Goal: Task Accomplishment & Management: Manage account settings

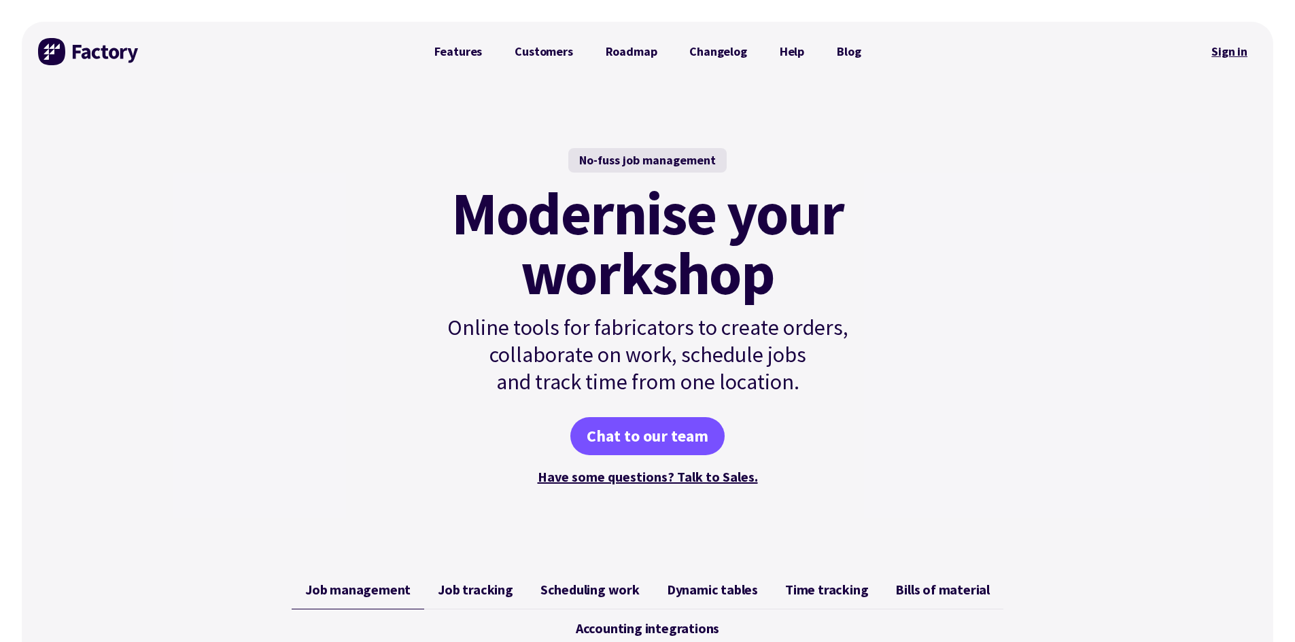
click at [1228, 54] on link "Sign in" at bounding box center [1229, 51] width 55 height 31
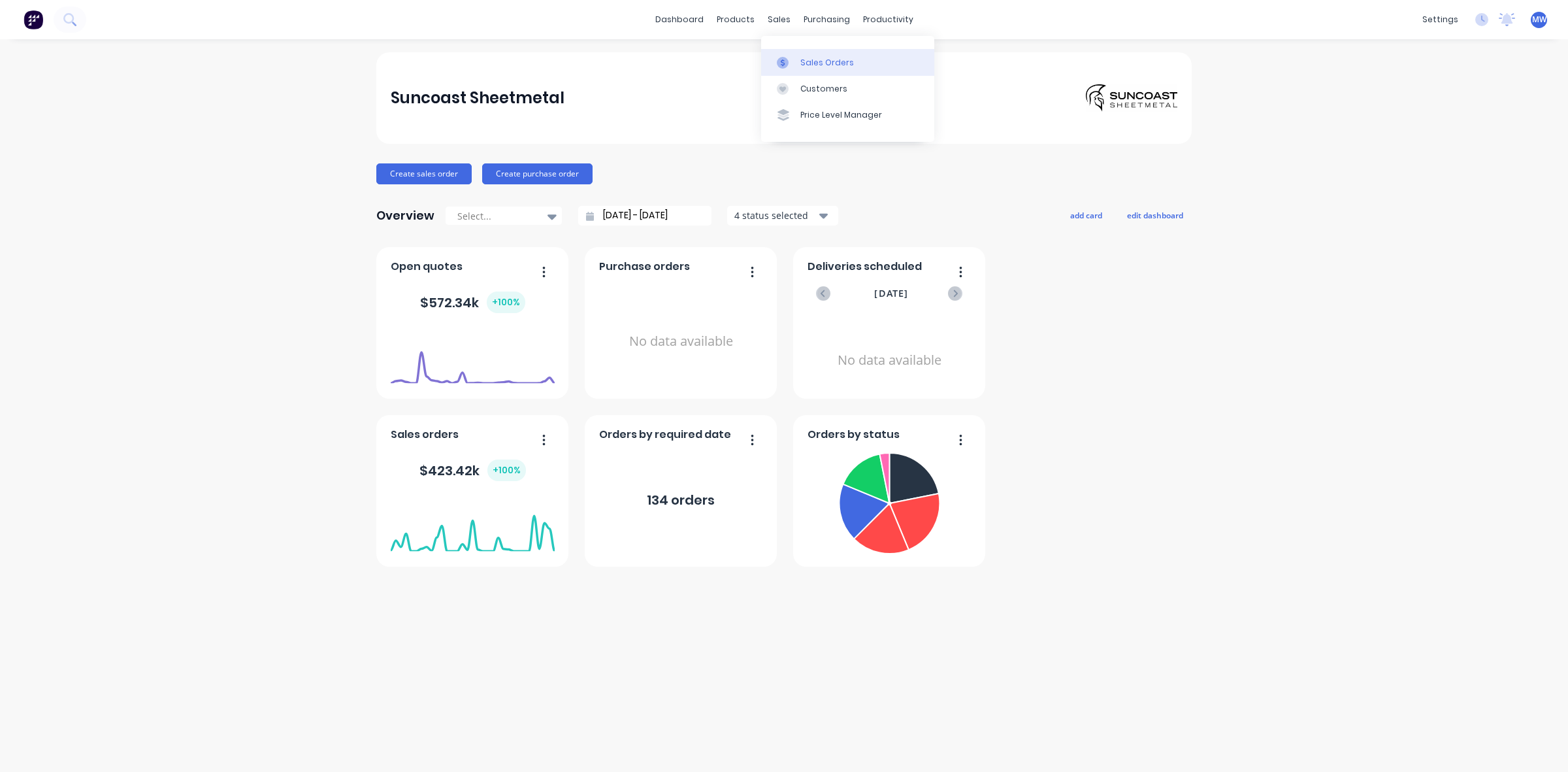
click at [832, 64] on div "Sales Orders" at bounding box center [828, 62] width 54 height 12
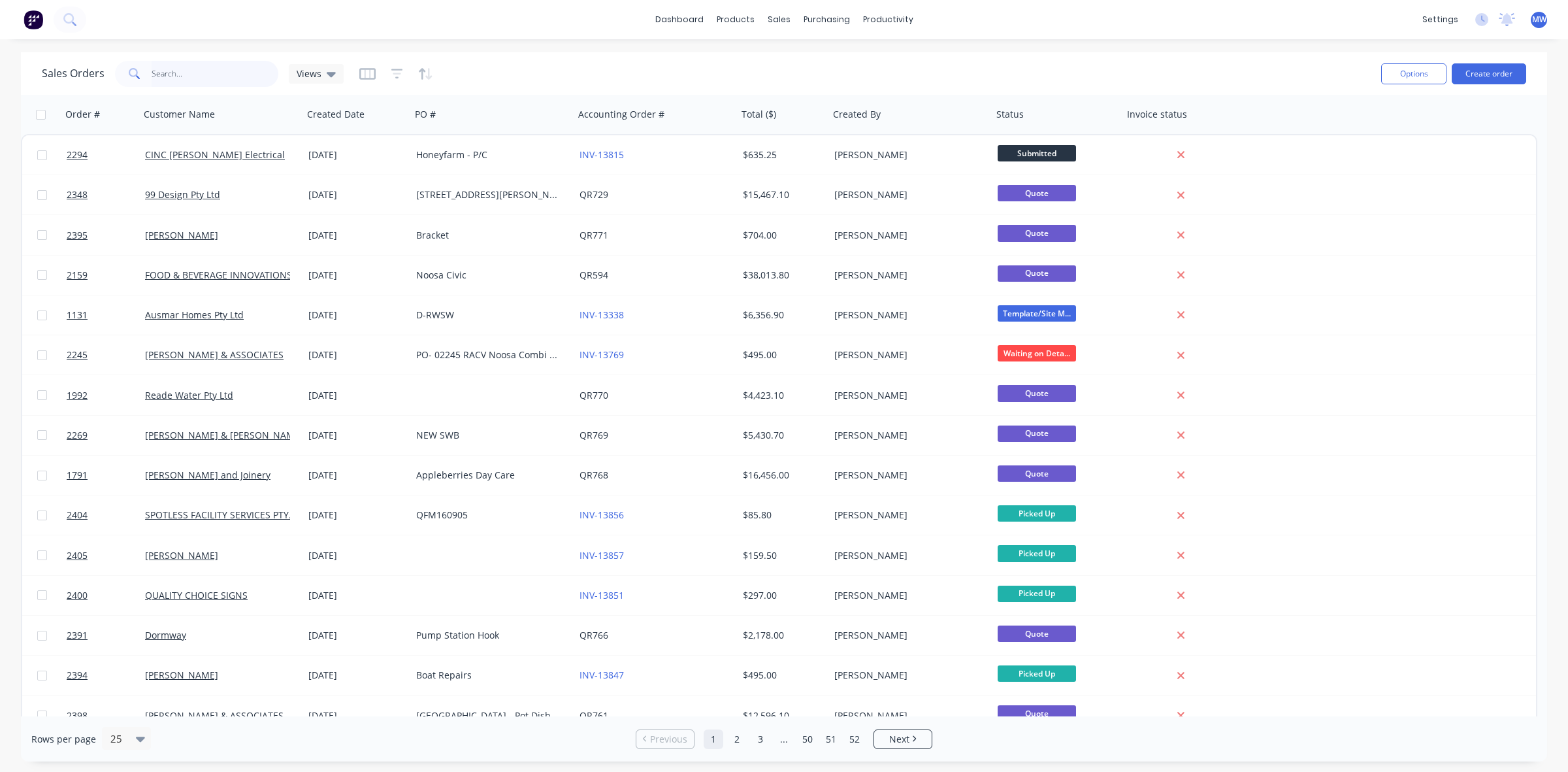
click at [213, 76] on input "text" at bounding box center [215, 73] width 128 height 26
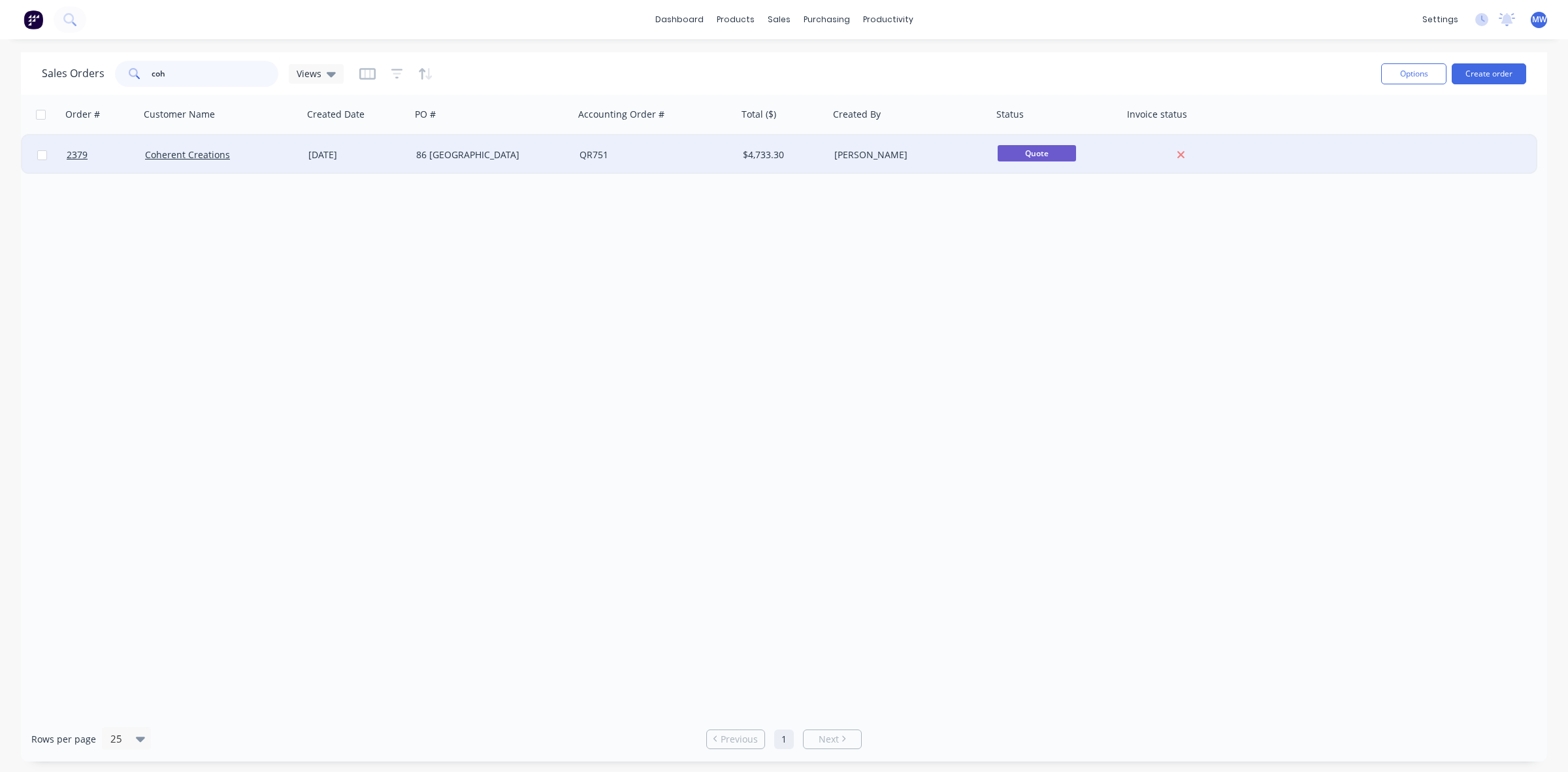
type input "coh"
click at [261, 157] on div "Coherent Creations" at bounding box center [217, 155] width 145 height 13
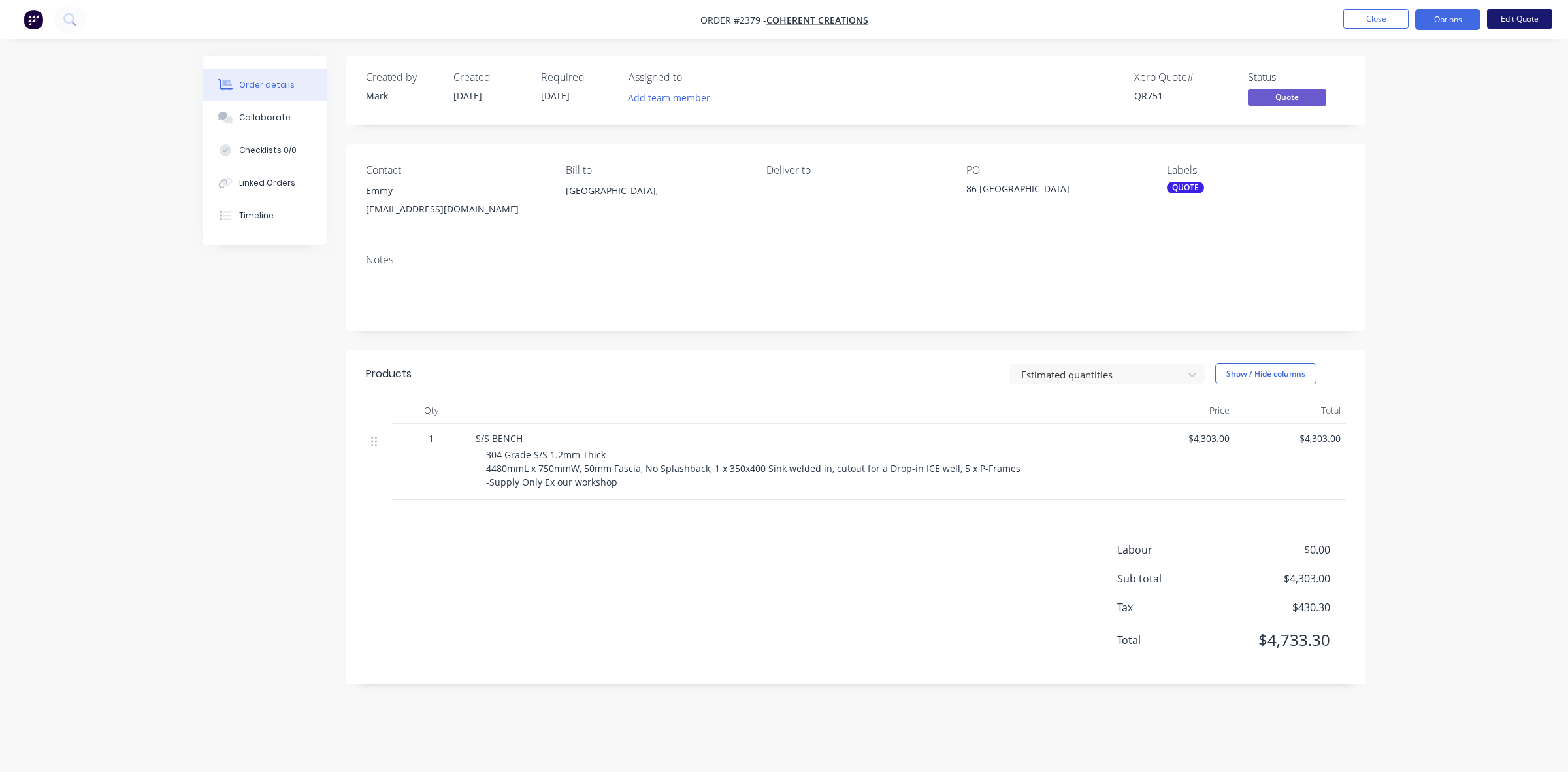
click at [1521, 23] on button "Edit Quote" at bounding box center [1520, 19] width 65 height 19
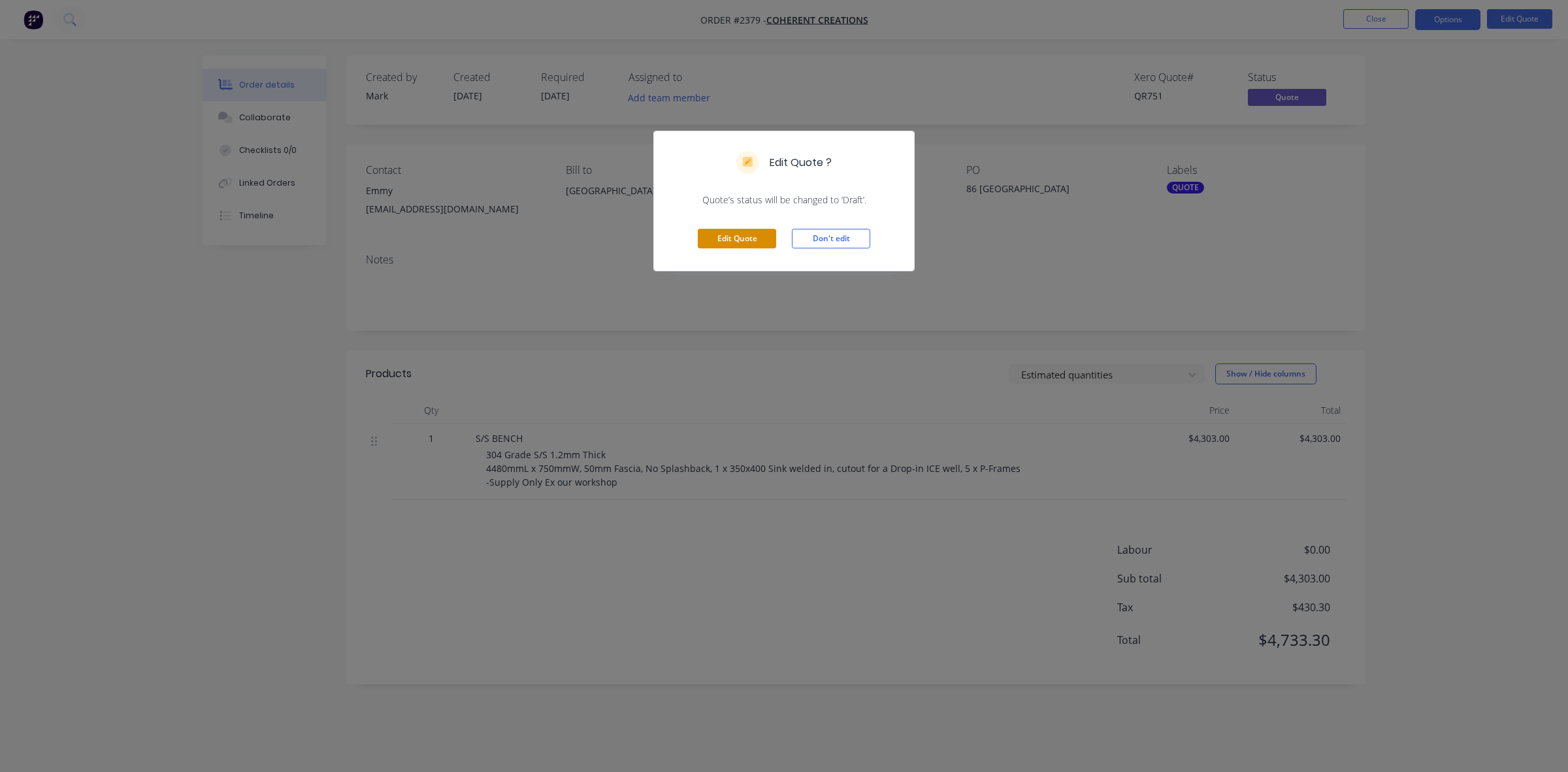
click at [763, 238] on button "Edit Quote" at bounding box center [737, 238] width 79 height 19
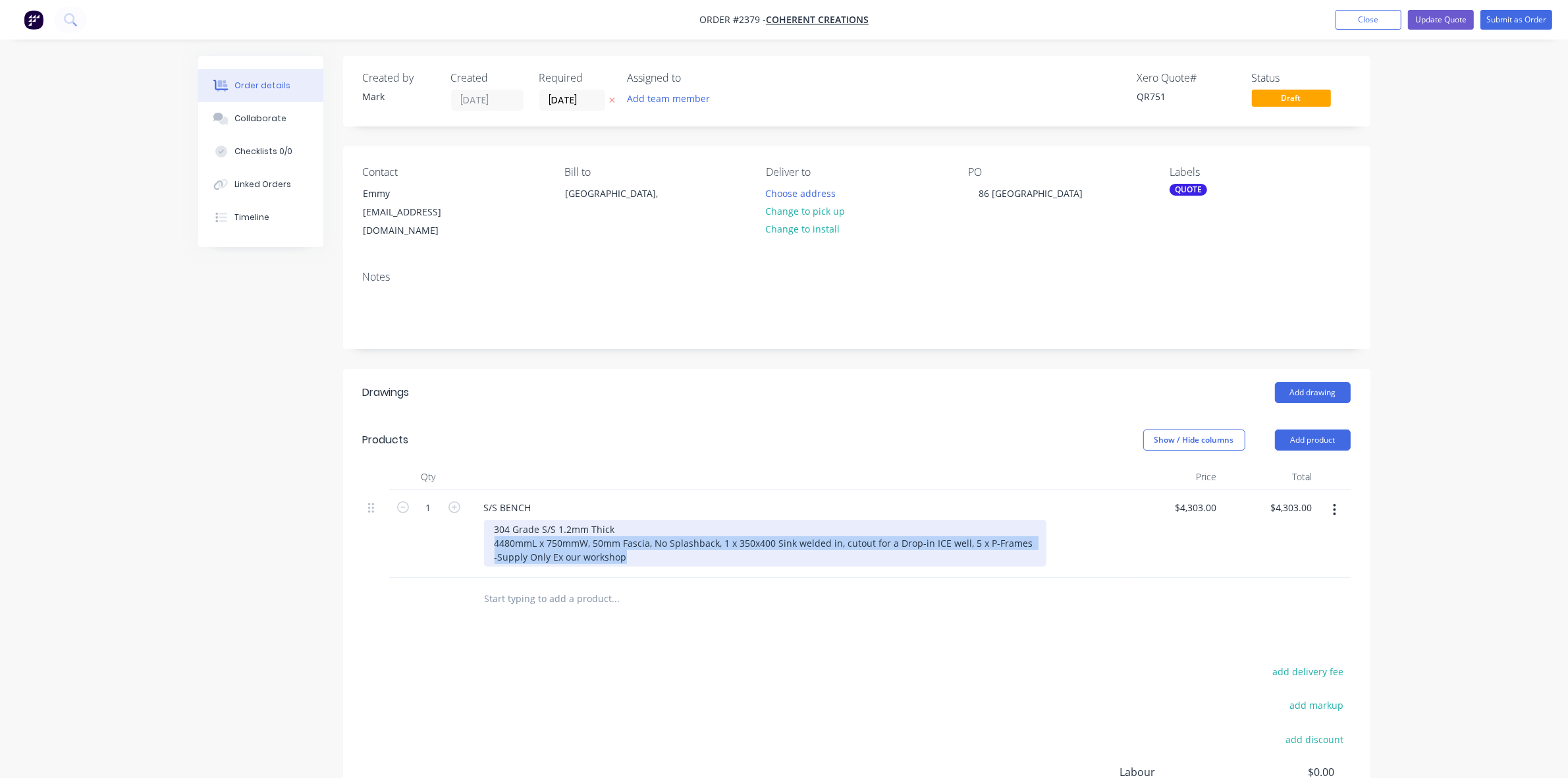
drag, startPoint x: 494, startPoint y: 528, endPoint x: 627, endPoint y: 544, distance: 134.0
click at [627, 544] on div "304 Grade S/S 1.2mm Thick 4480mmL x 750mmW, 50mm Fascia, No Splashback, 1 x 350…" at bounding box center [766, 543] width 562 height 47
drag, startPoint x: 606, startPoint y: 541, endPoint x: 496, endPoint y: 518, distance: 112.4
click at [496, 519] on div "304 Grade S/S 1.2mm Thick 4480mmL x 750mmW, 50mm Fascia, No Splashback, 1 x 350…" at bounding box center [766, 543] width 562 height 47
drag, startPoint x: 492, startPoint y: 513, endPoint x: 639, endPoint y: 542, distance: 149.8
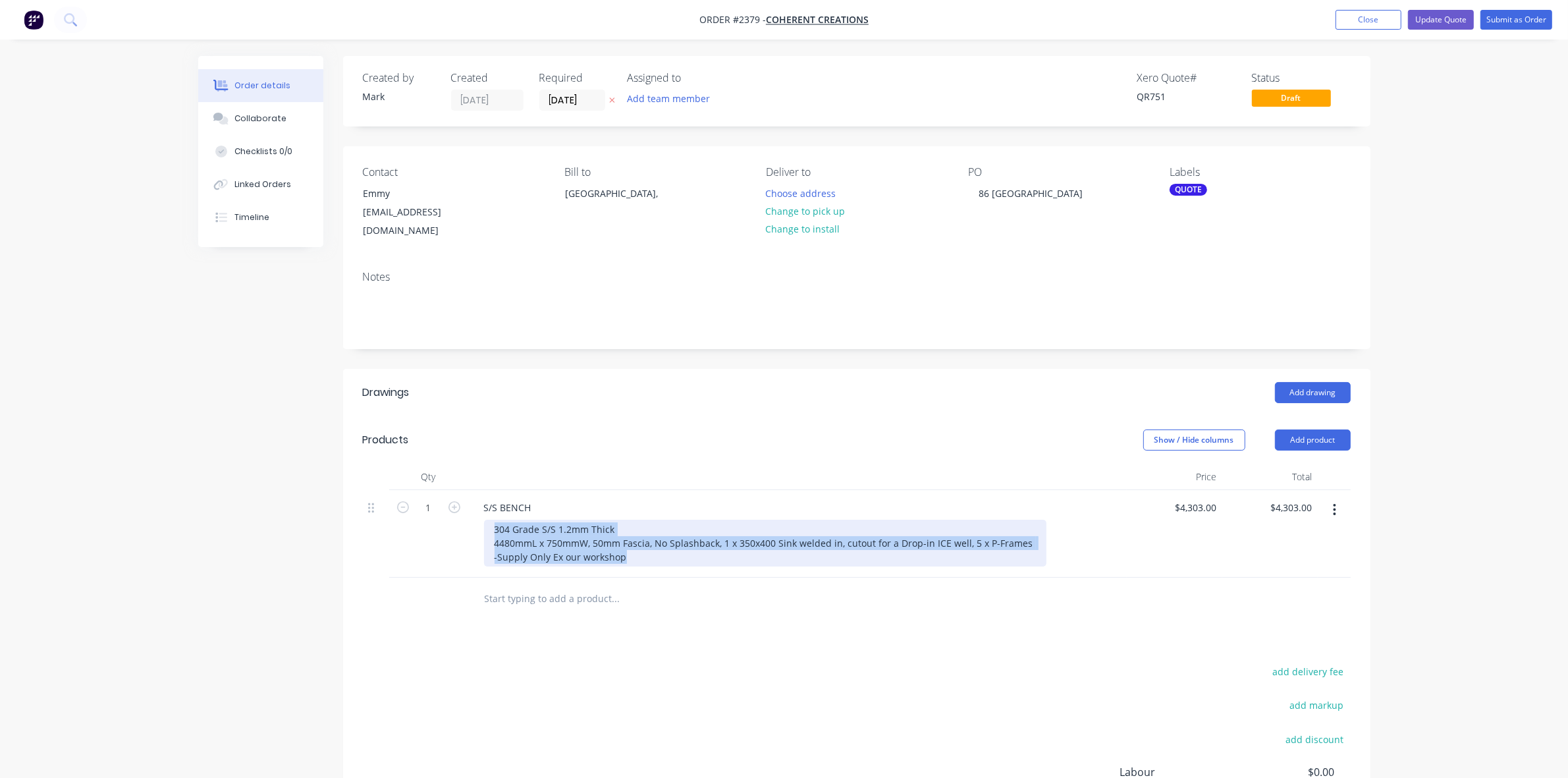
click at [639, 542] on div "304 Grade S/S 1.2mm Thick 4480mmL x 750mmW, 50mm Fascia, No Splashback, 1 x 350…" at bounding box center [766, 543] width 562 height 47
copy div "304 Grade S/S 1.2mm Thick 4480mmL x 750mmW, 50mm Fascia, No Splashback, 1 x 350…"
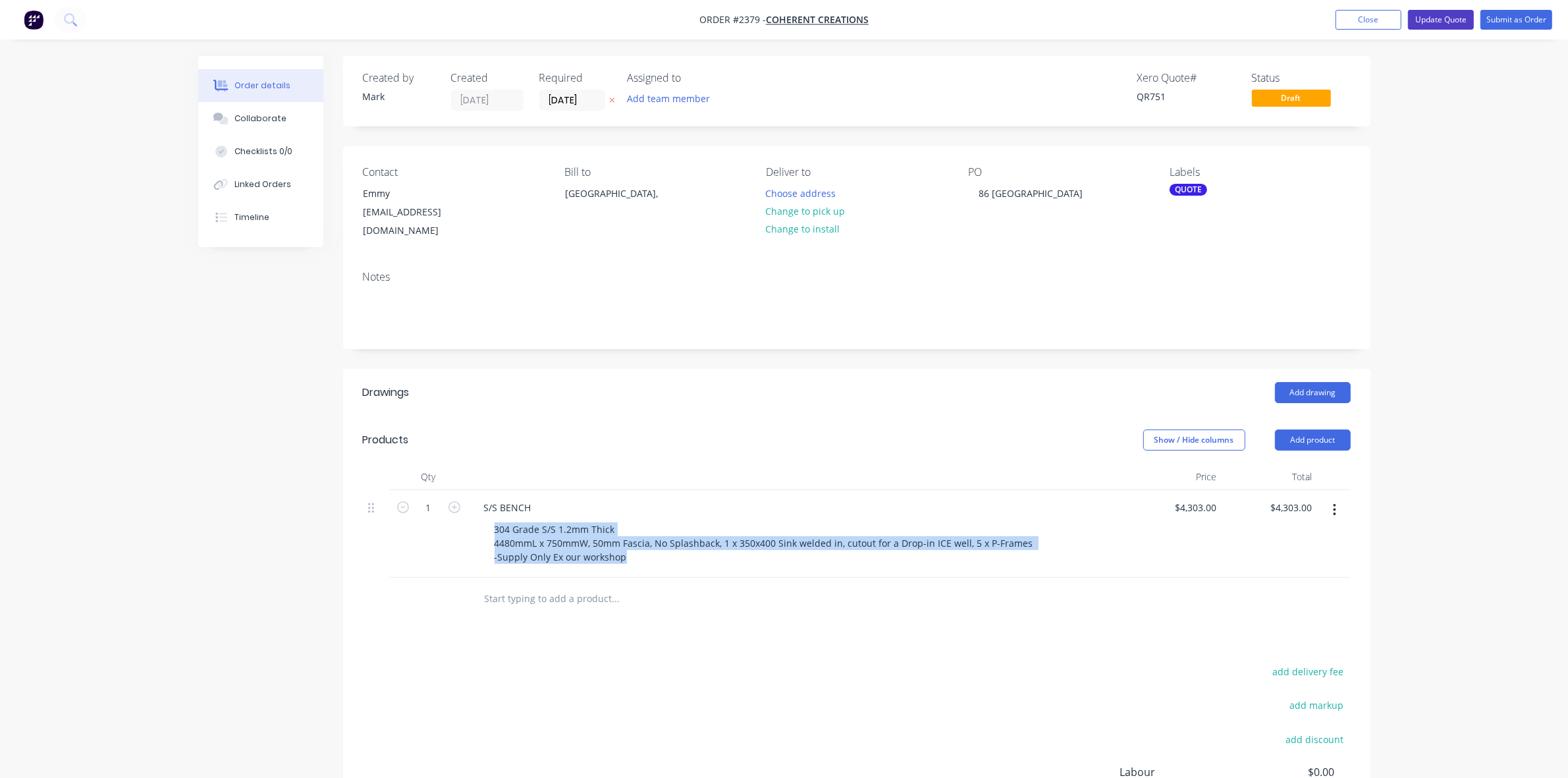
click at [1453, 17] on button "Update Quote" at bounding box center [1441, 19] width 66 height 19
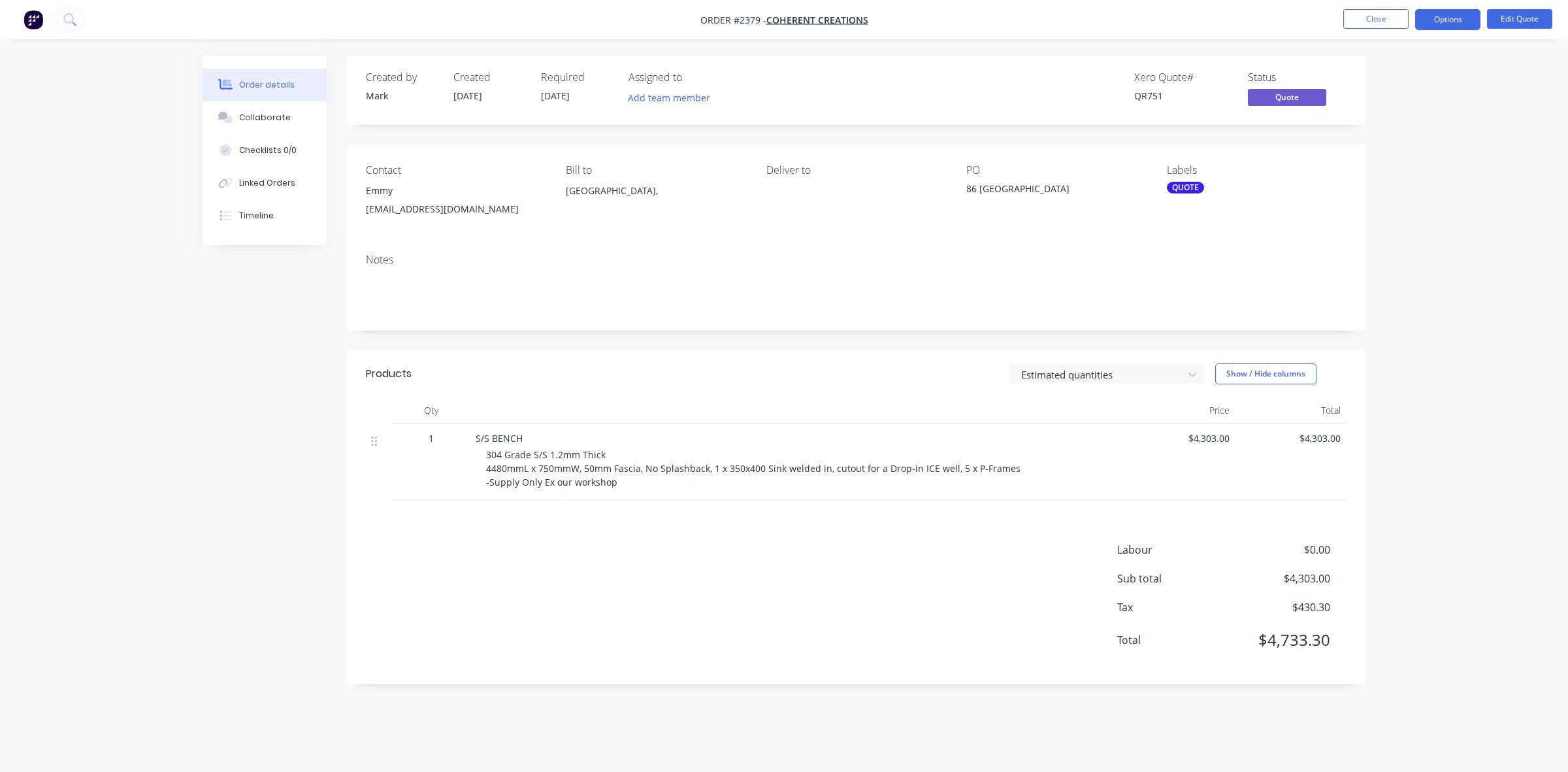
click at [559, 465] on span "304 Grade S/S 1.2mm Thick 4480mmL x 750mmW, 50mm Fascia, No Splashback, 1 x 350…" at bounding box center [755, 467] width 537 height 39
click at [494, 453] on span "304 Grade S/S 1.2mm Thick 4480mmL x 750mmW, 50mm Fascia, No Splashback, 1 x 350…" at bounding box center [755, 467] width 537 height 39
click at [1515, 14] on button "Edit Quote" at bounding box center [1520, 19] width 65 height 19
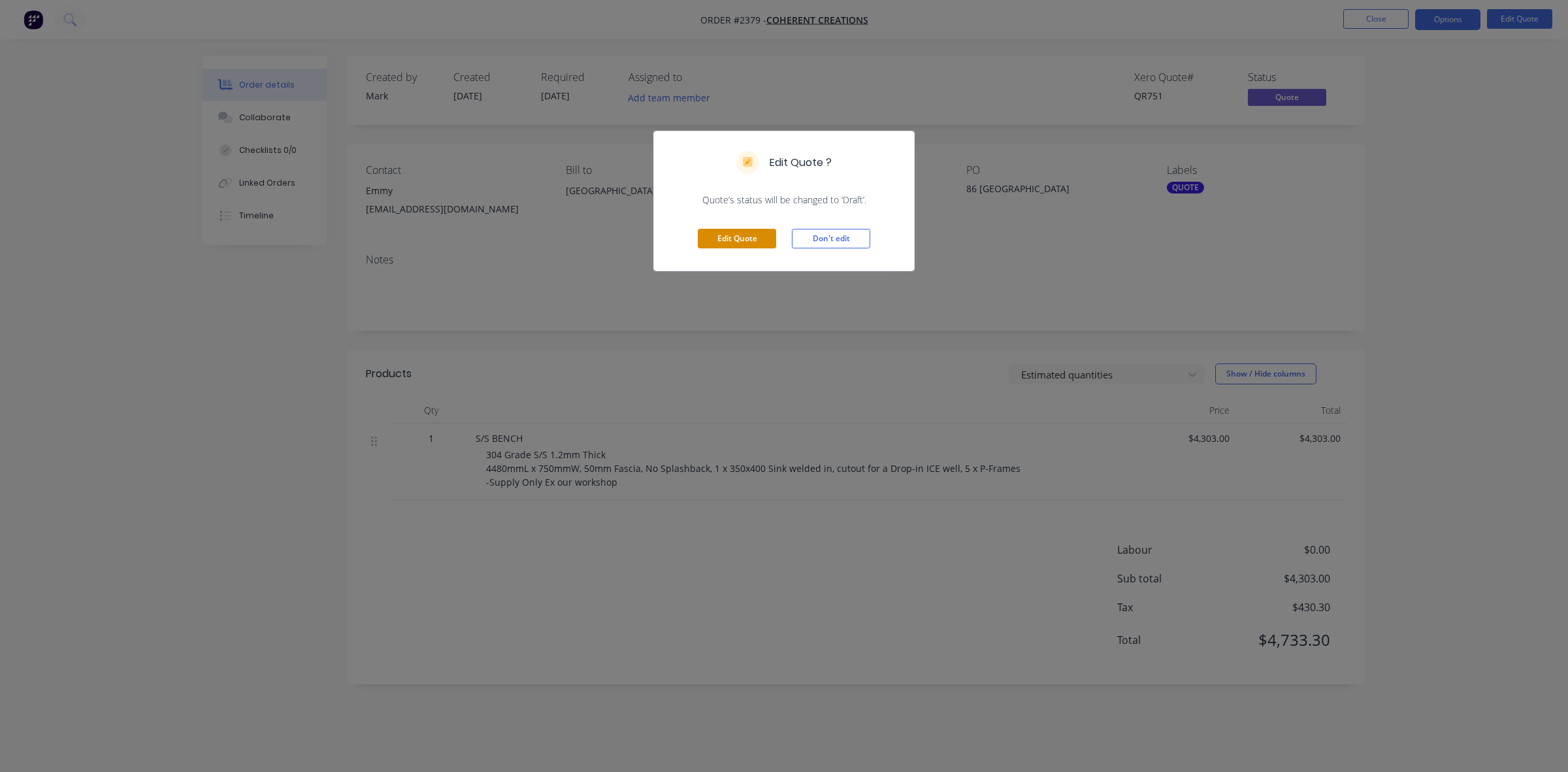
click at [727, 237] on button "Edit Quote" at bounding box center [737, 238] width 79 height 19
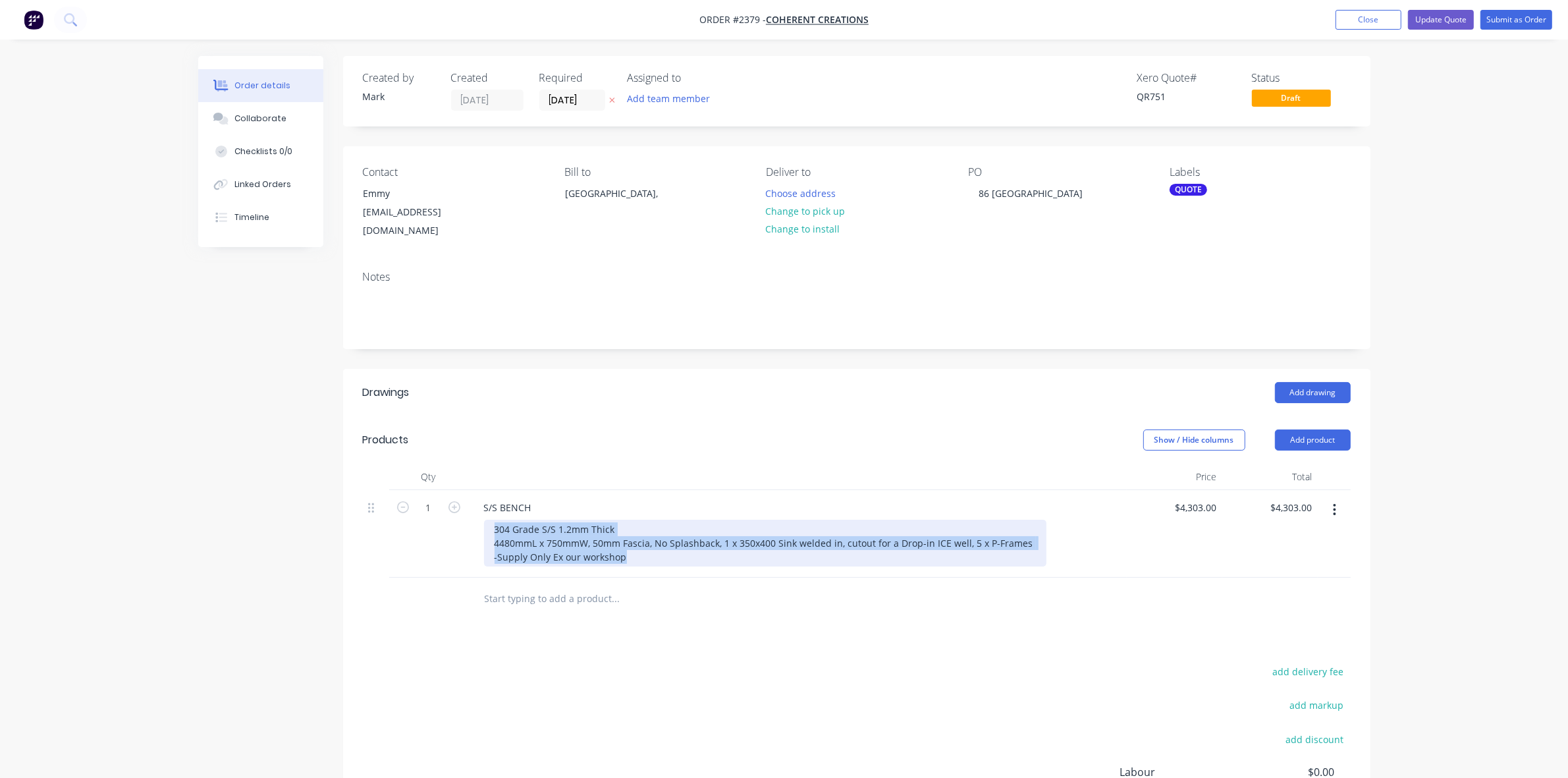
drag, startPoint x: 492, startPoint y: 513, endPoint x: 663, endPoint y: 550, distance: 175.0
click at [663, 550] on div "304 Grade S/S 1.2mm Thick 4480mmL x 750mmW, 50mm Fascia, No Splashback, 1 x 350…" at bounding box center [766, 543] width 562 height 47
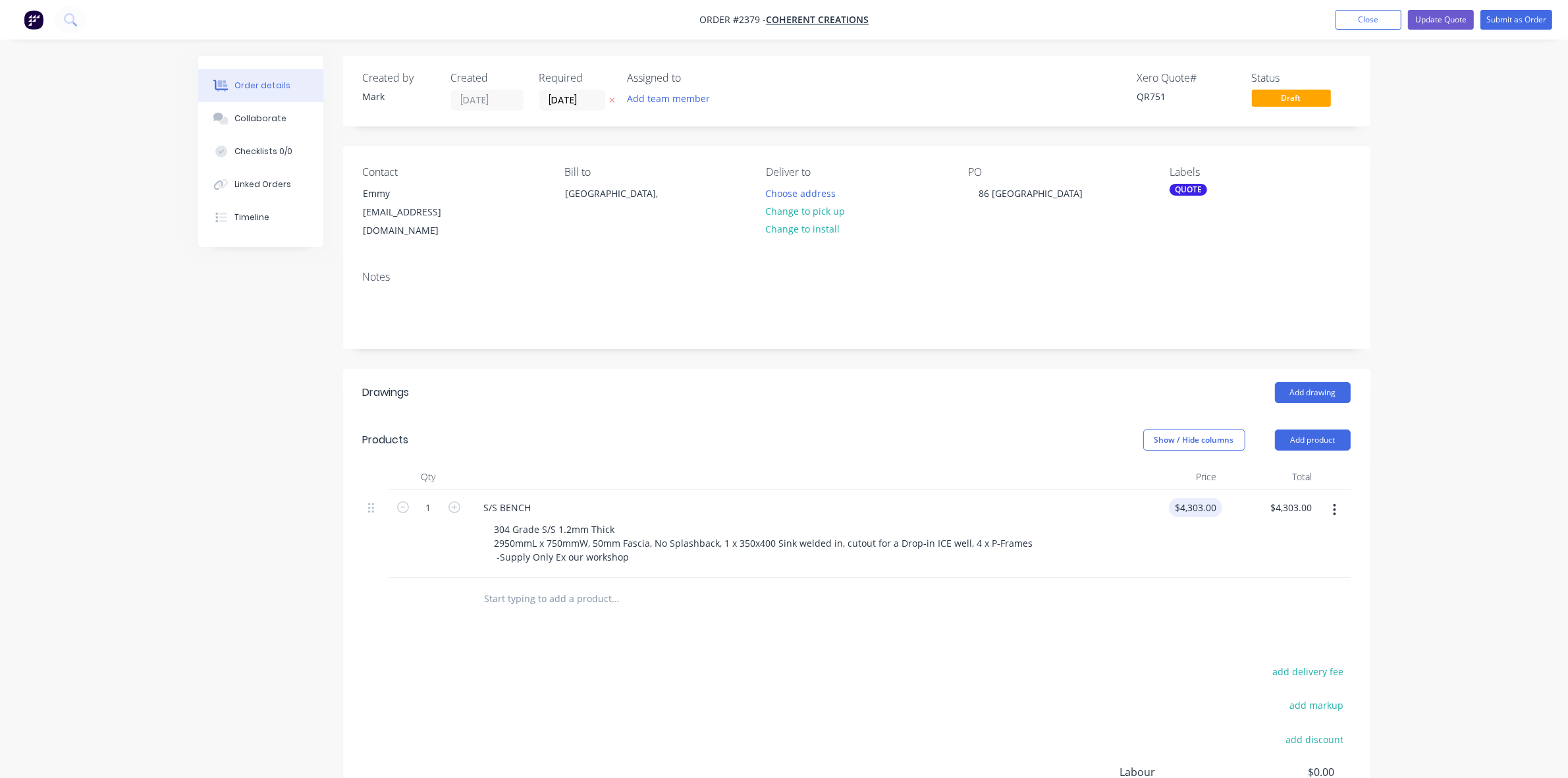
click at [1202, 505] on div "$4,303.00 $4,303.00" at bounding box center [1175, 534] width 96 height 87
click at [1198, 498] on input "4303" at bounding box center [1208, 508] width 28 height 19
type input "$3,765.00"
click at [1513, 451] on div "Order details Collaborate Checklists 0/0 Linked Orders Timeline Order details C…" at bounding box center [784, 463] width 1568 height 927
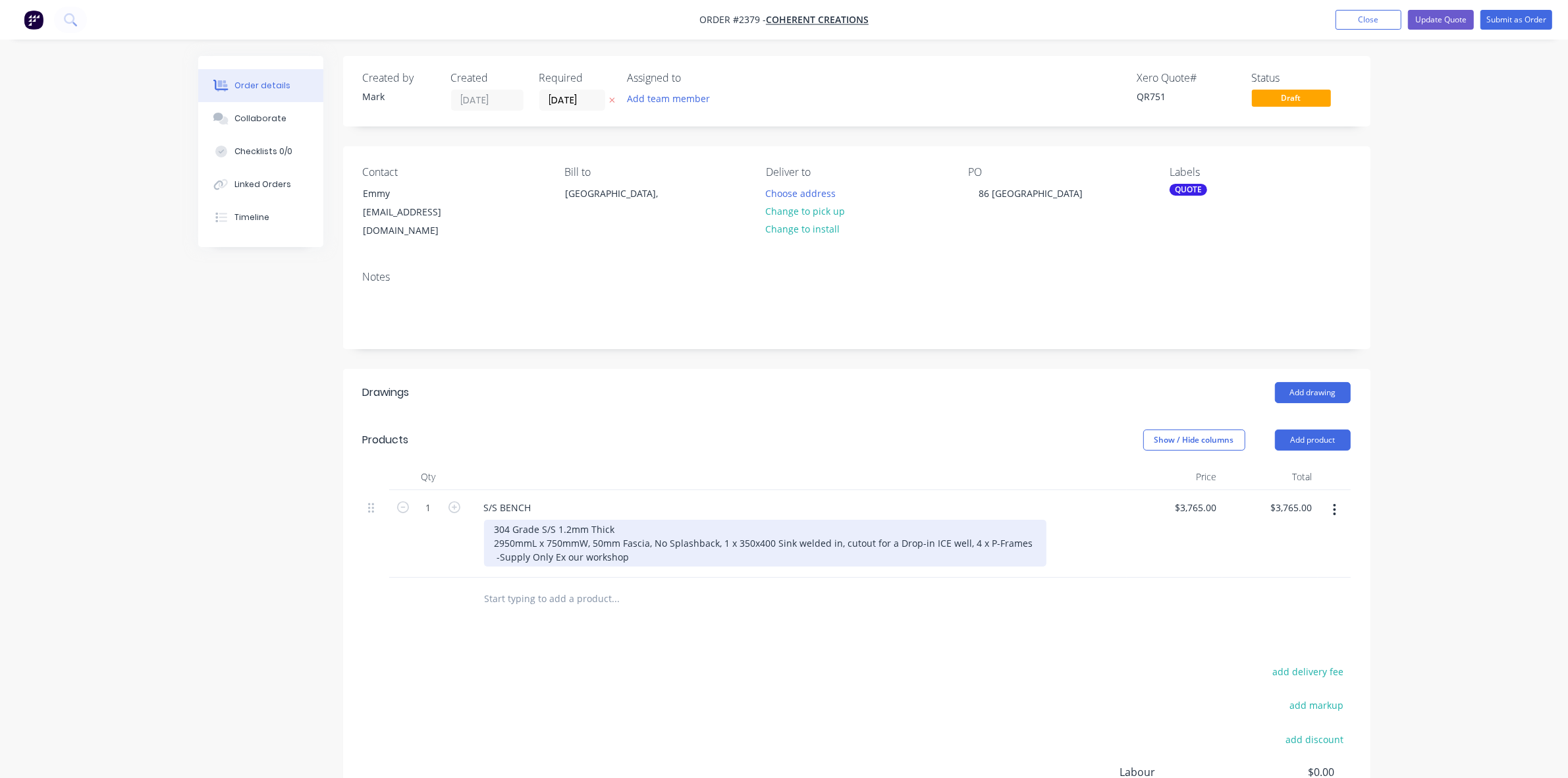
click at [678, 545] on div "304 Grade S/S 1.2mm Thick 2950mmL x 750mmW, 50mm Fascia, No Splashback, 1 x 350…" at bounding box center [766, 543] width 562 height 47
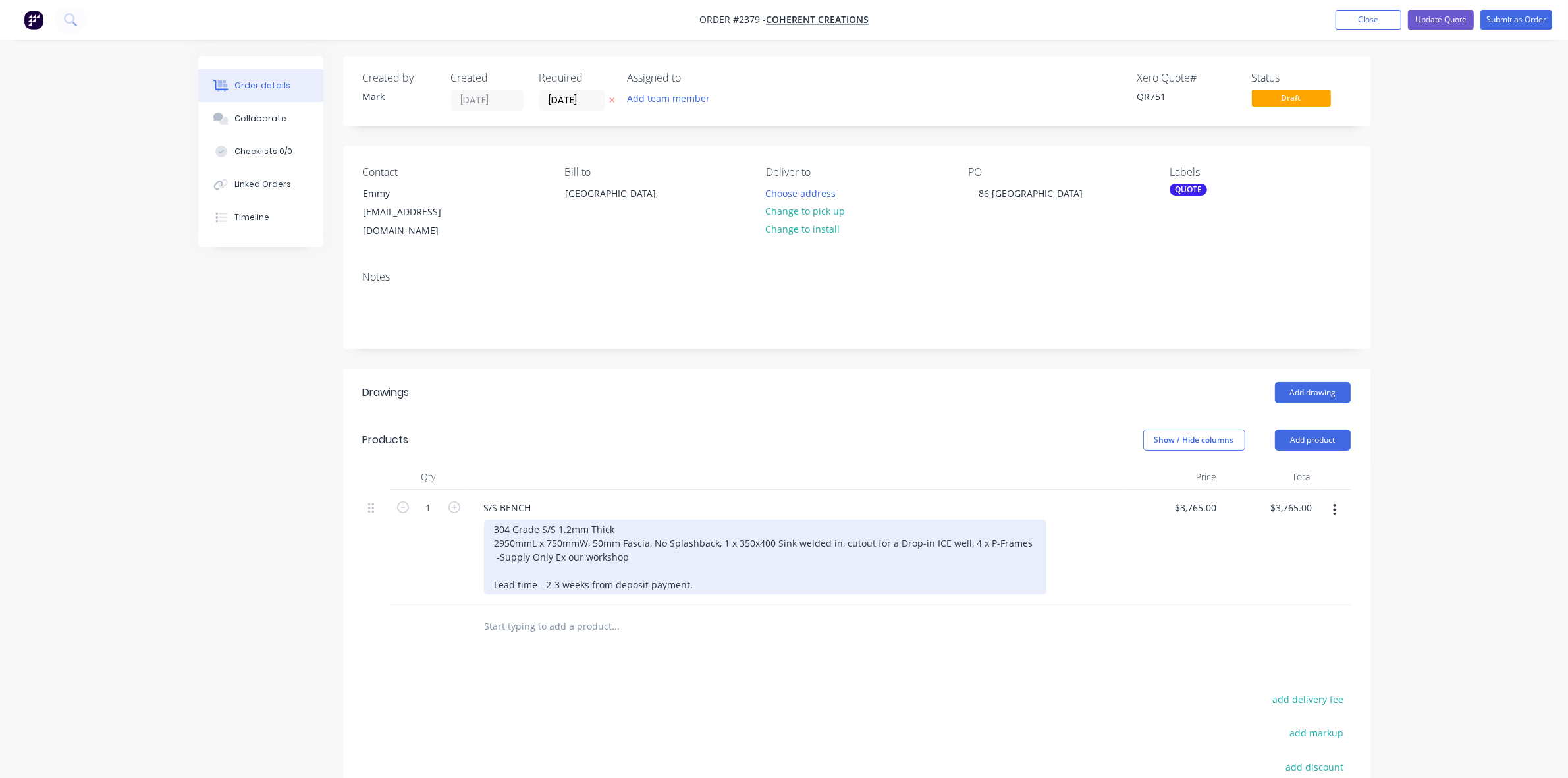
click at [614, 571] on div "304 Grade S/S 1.2mm Thick 2950mmL x 750mmW, 50mm Fascia, No Splashback, 1 x 350…" at bounding box center [766, 556] width 562 height 75
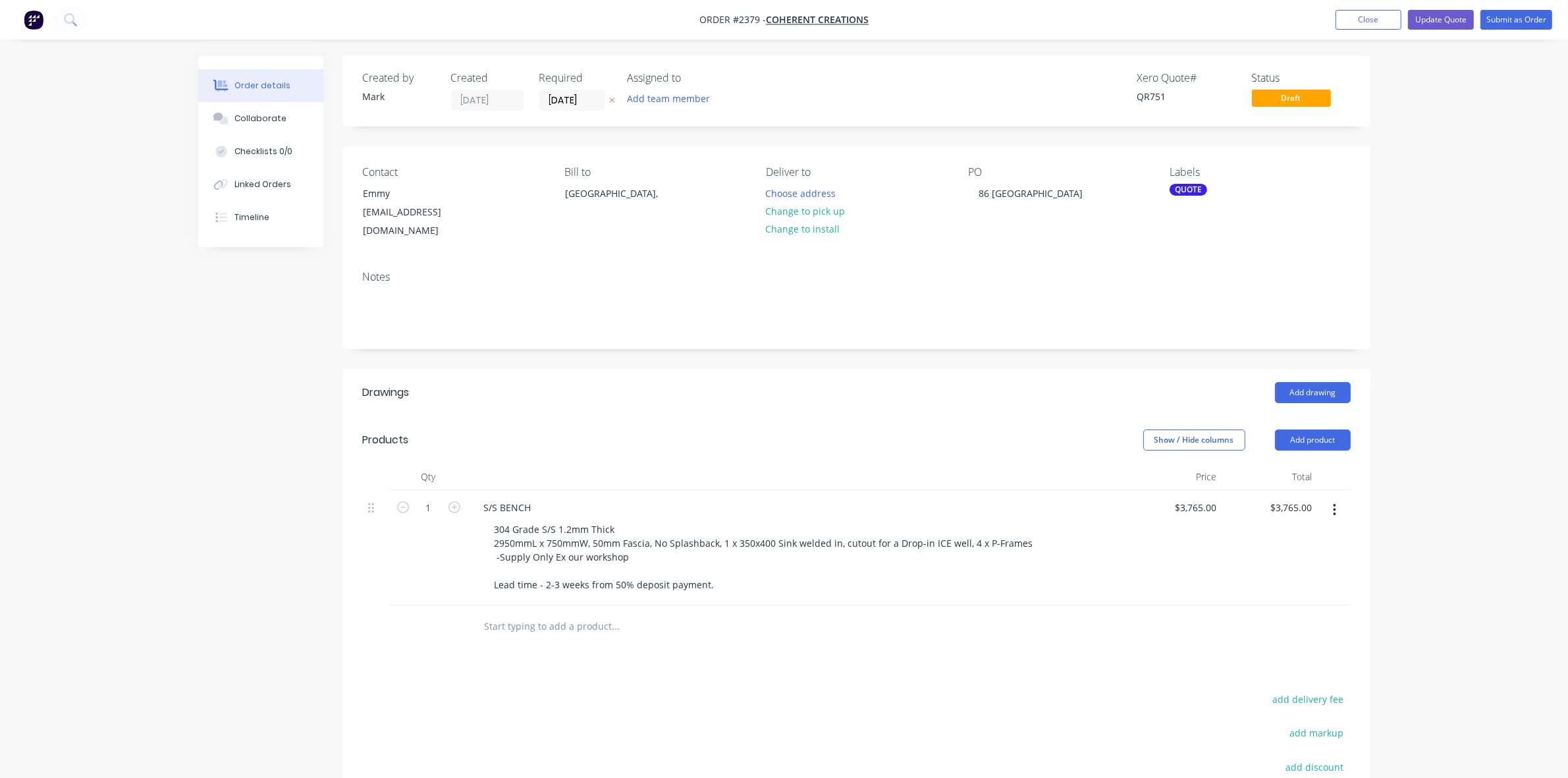
click at [1416, 276] on div "Order details Collaborate Checklists 0/0 Linked Orders Timeline Order details C…" at bounding box center [784, 478] width 1568 height 955
click at [1437, 19] on button "Update Quote" at bounding box center [1441, 19] width 66 height 19
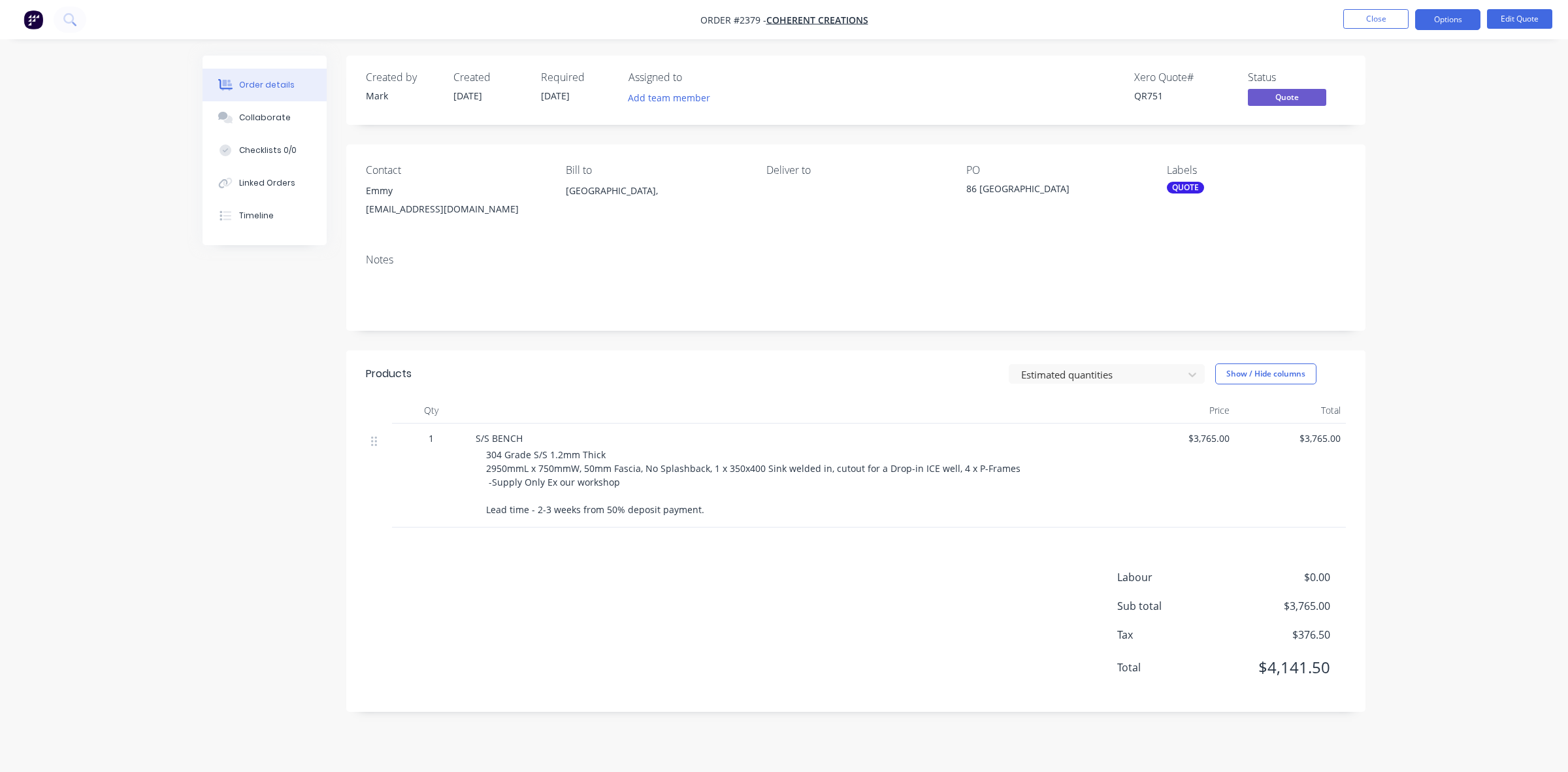
click at [1397, 129] on div "Order details Collaborate Checklists 0/0 Linked Orders Timeline Order details C…" at bounding box center [784, 386] width 1568 height 772
click at [1374, 18] on button "Close" at bounding box center [1377, 19] width 65 height 19
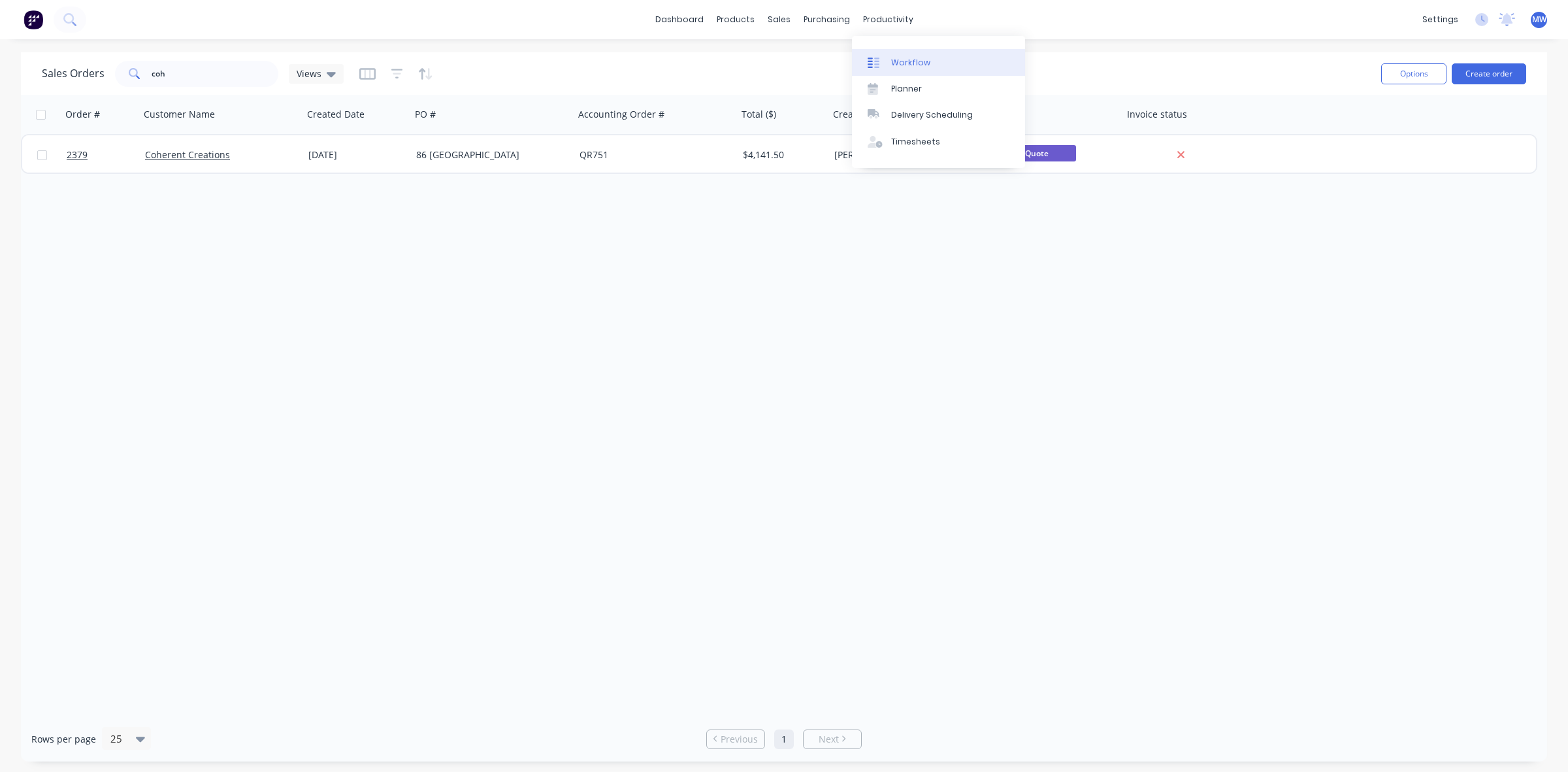
click at [904, 57] on div "Workflow" at bounding box center [910, 62] width 39 height 12
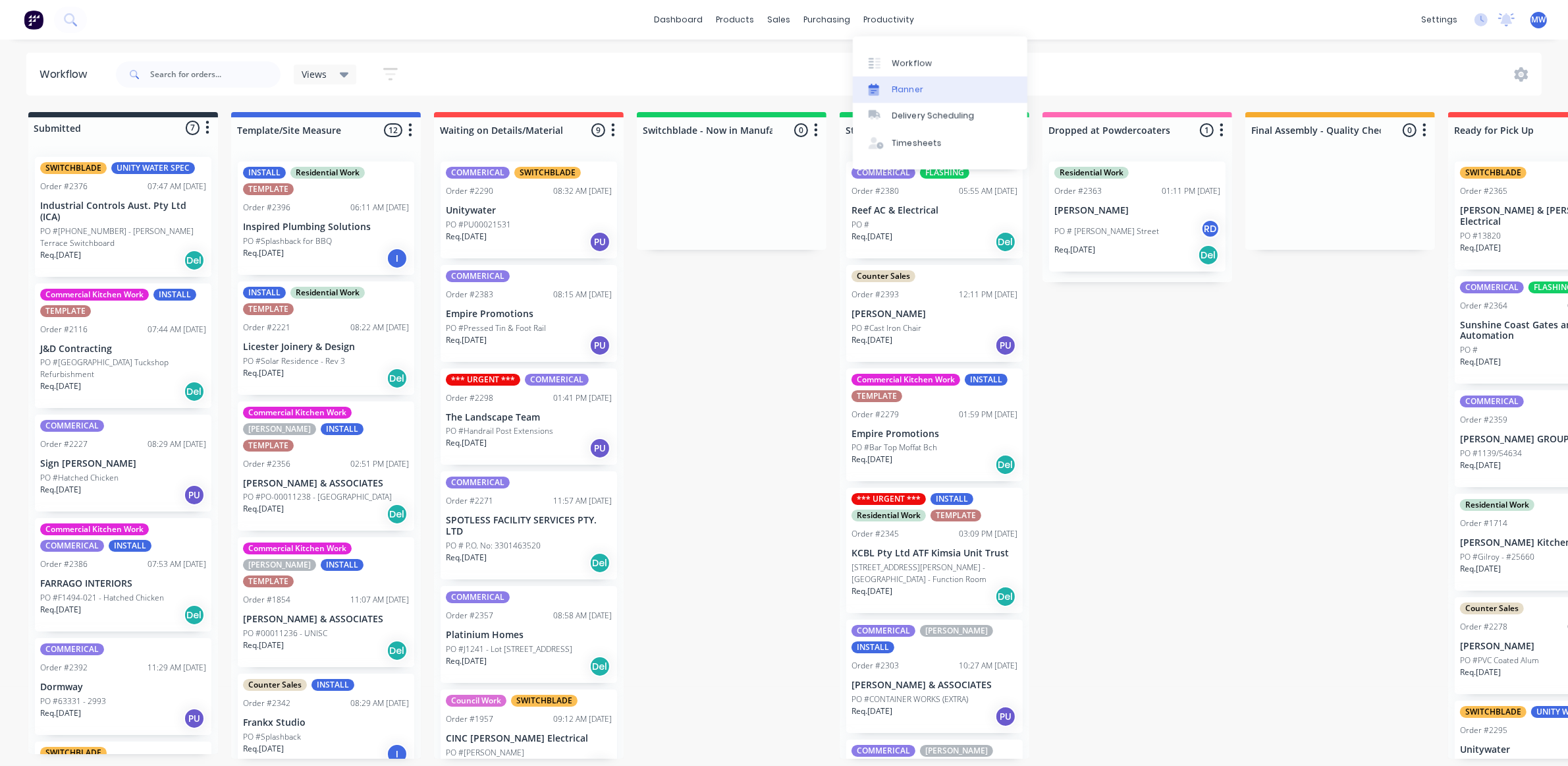
click at [930, 96] on link "Planner" at bounding box center [940, 89] width 174 height 26
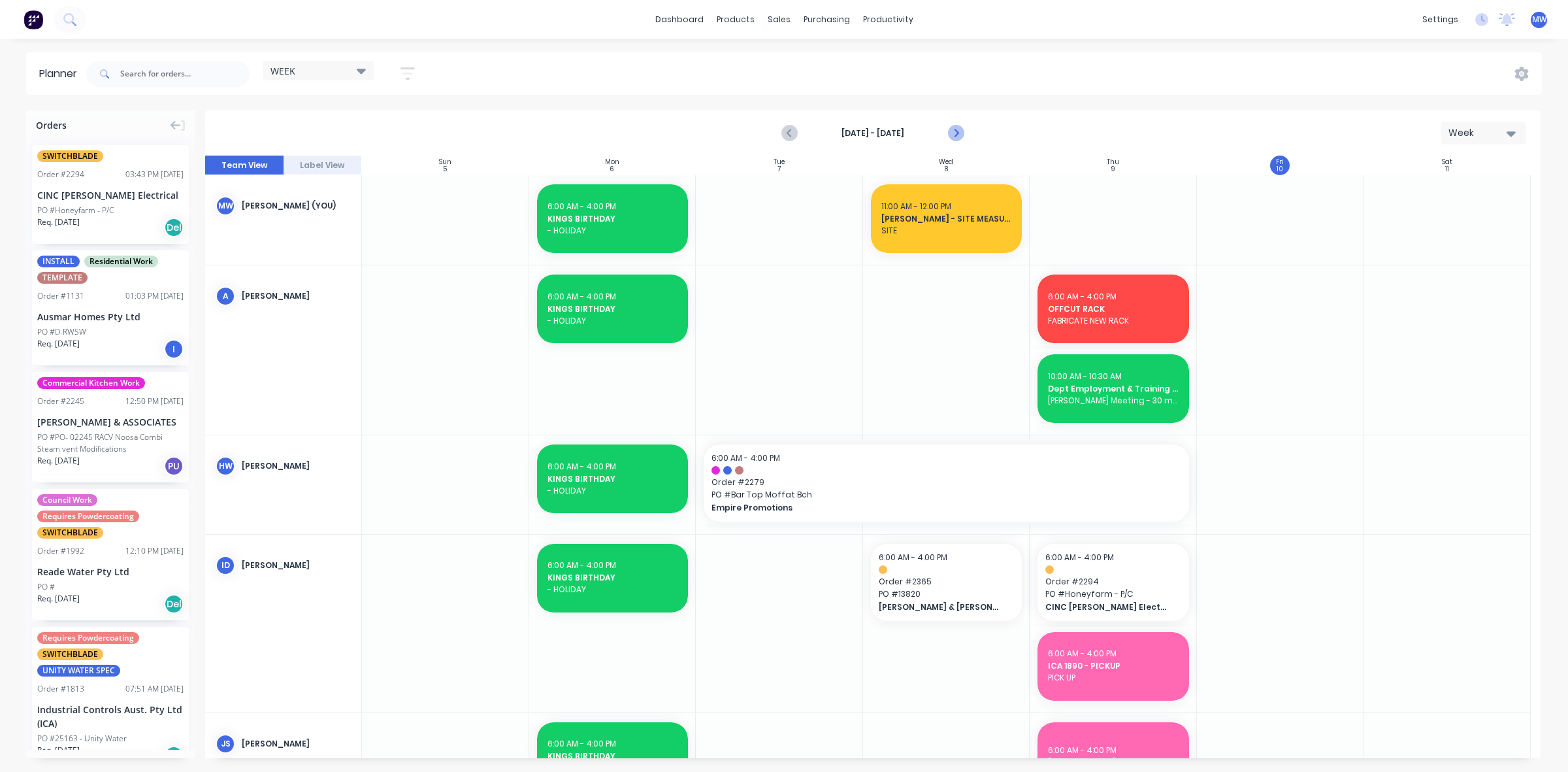
click at [954, 135] on icon "Next page" at bounding box center [956, 134] width 15 height 15
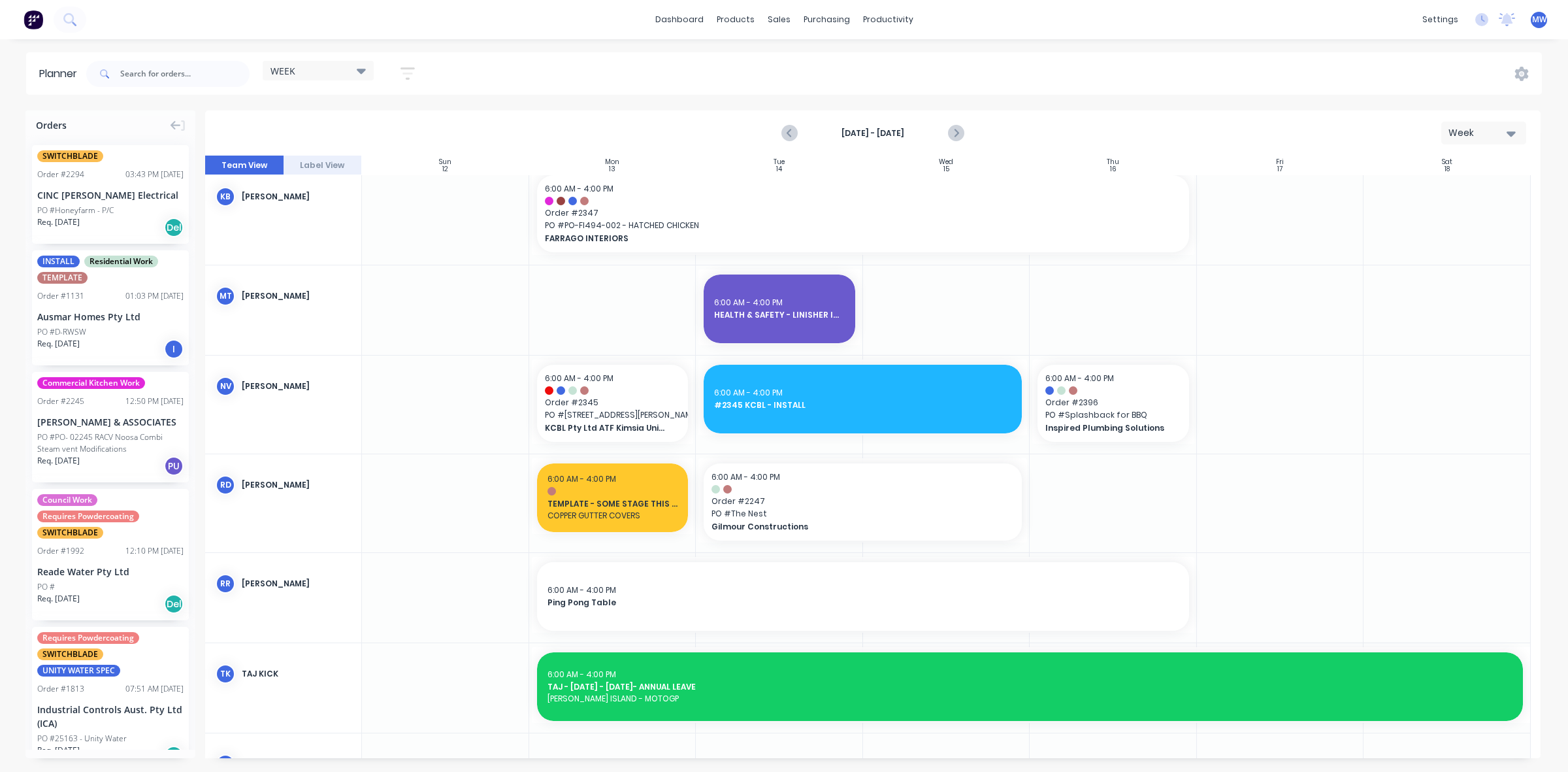
scroll to position [1062, 0]
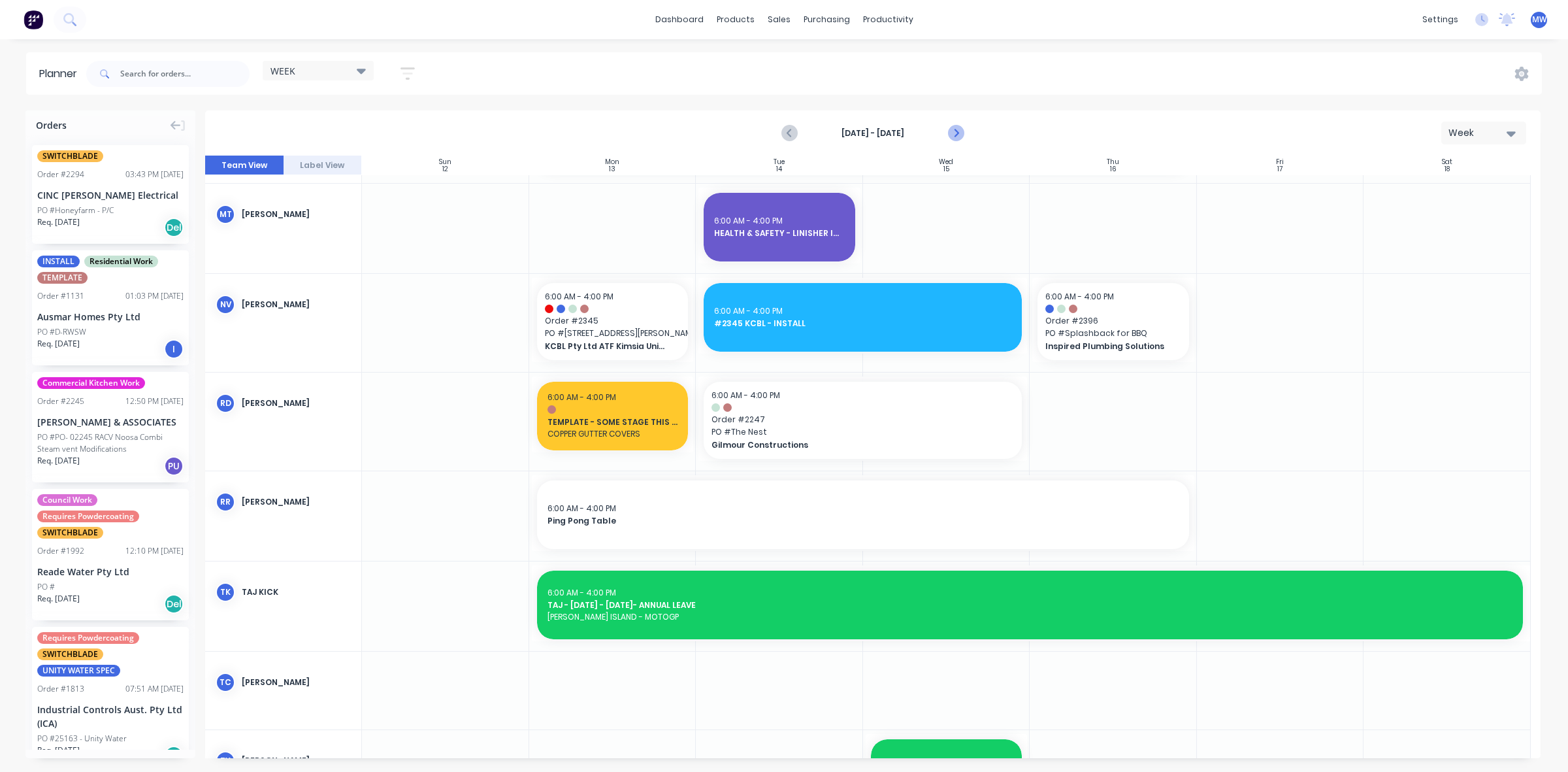
click at [956, 135] on icon "Next page" at bounding box center [956, 133] width 6 height 11
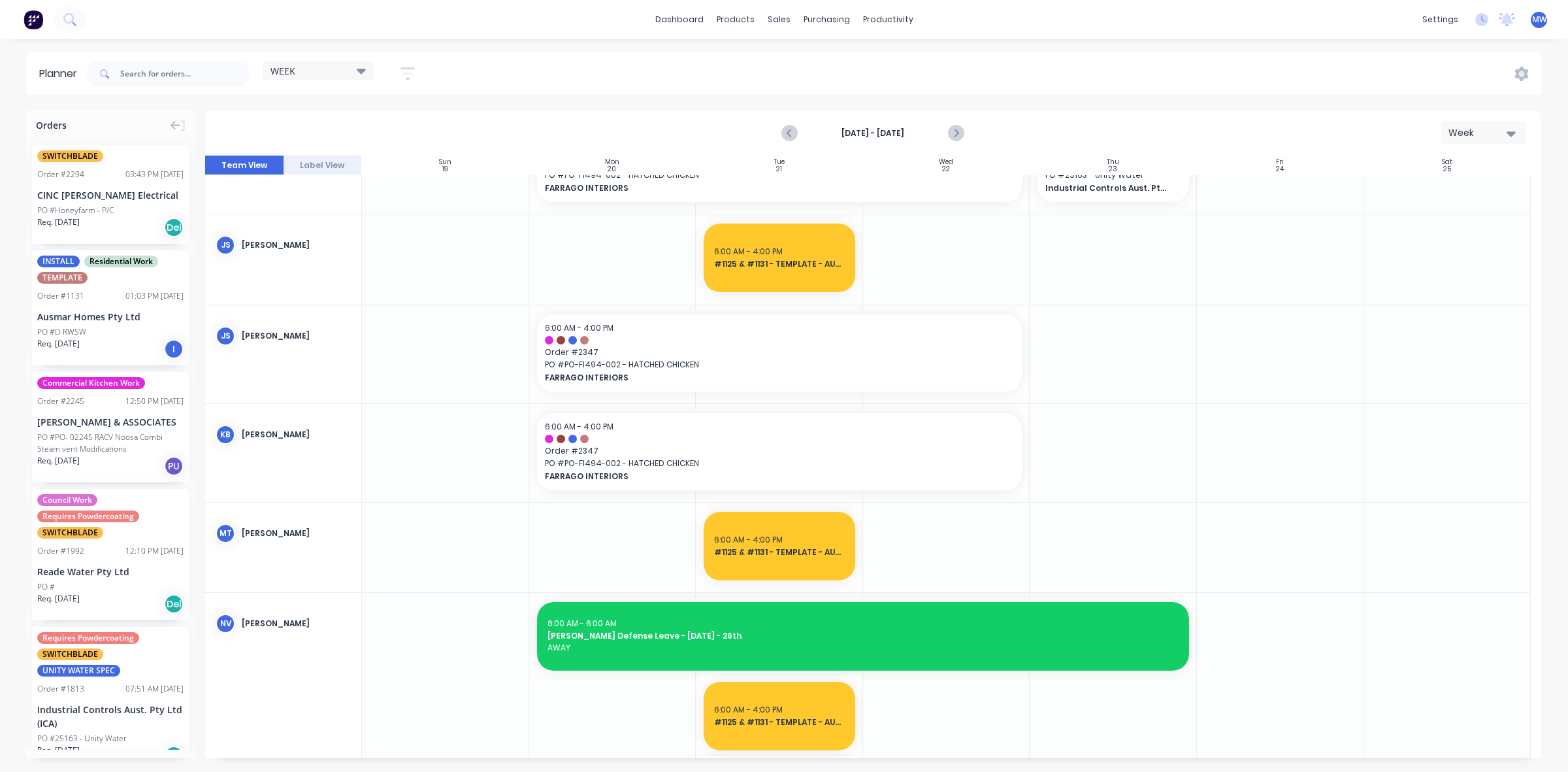
scroll to position [0, 0]
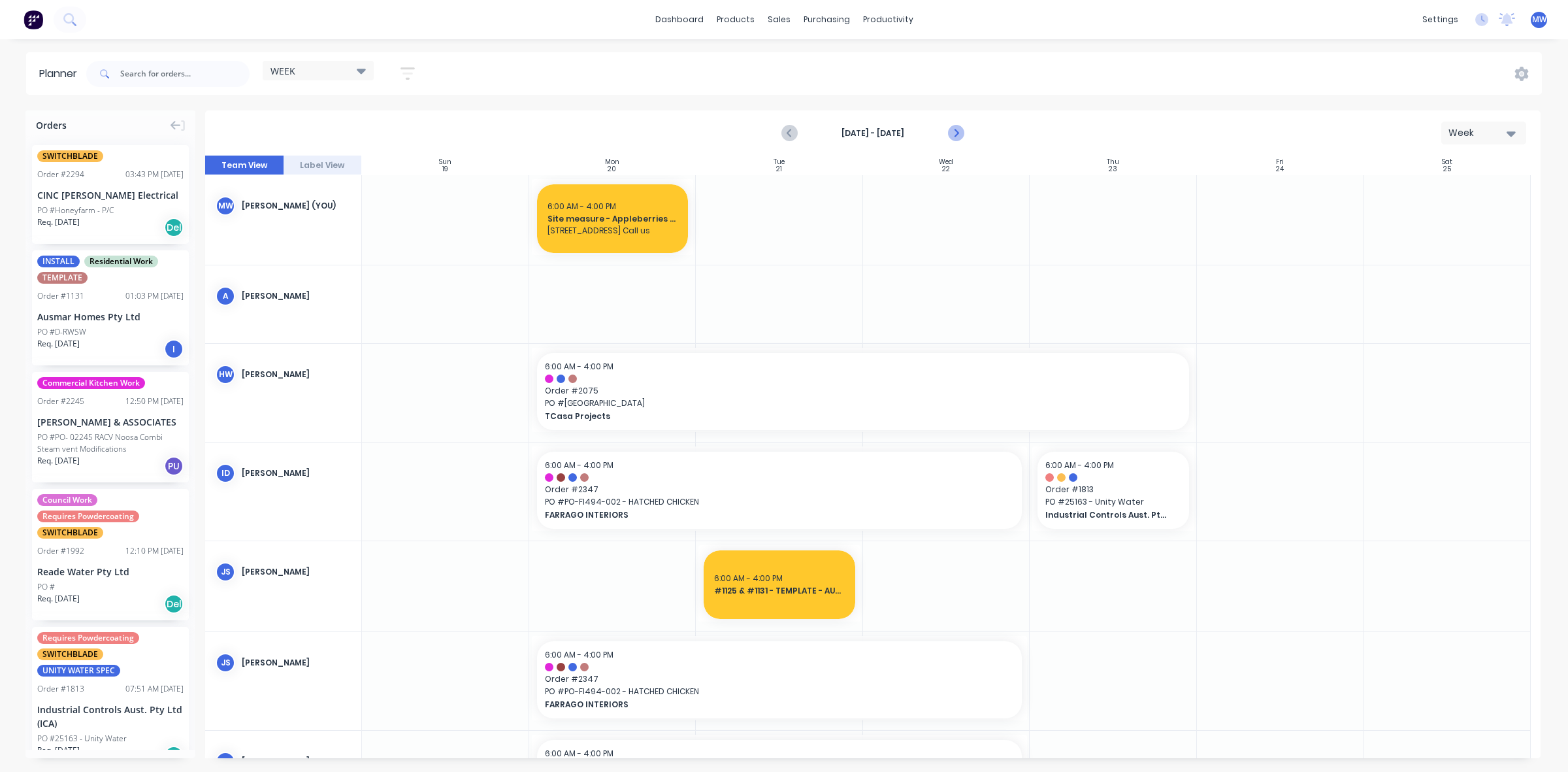
click at [955, 132] on icon "Next page" at bounding box center [956, 134] width 15 height 15
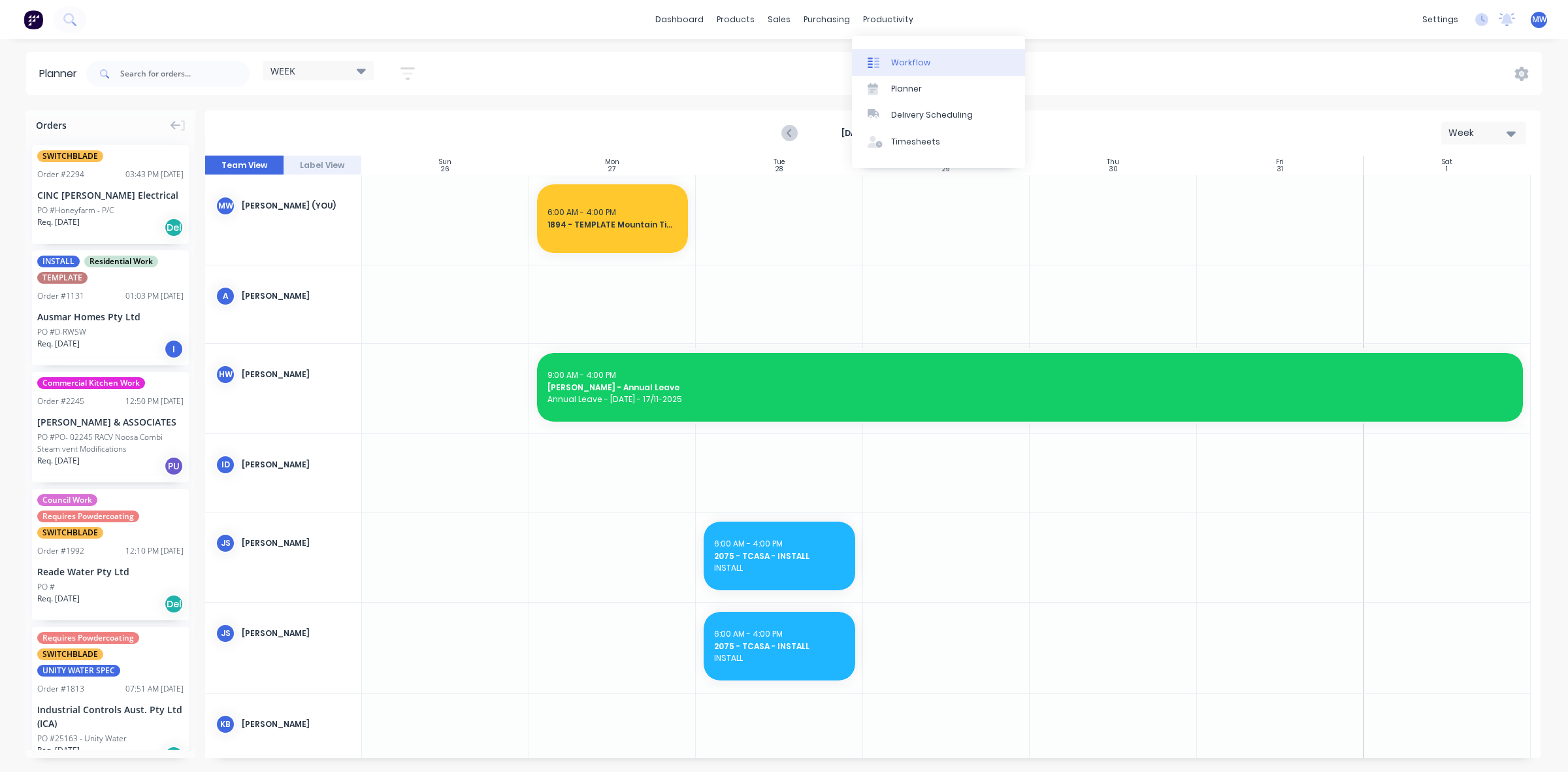
click at [906, 65] on div "Workflow" at bounding box center [910, 62] width 39 height 12
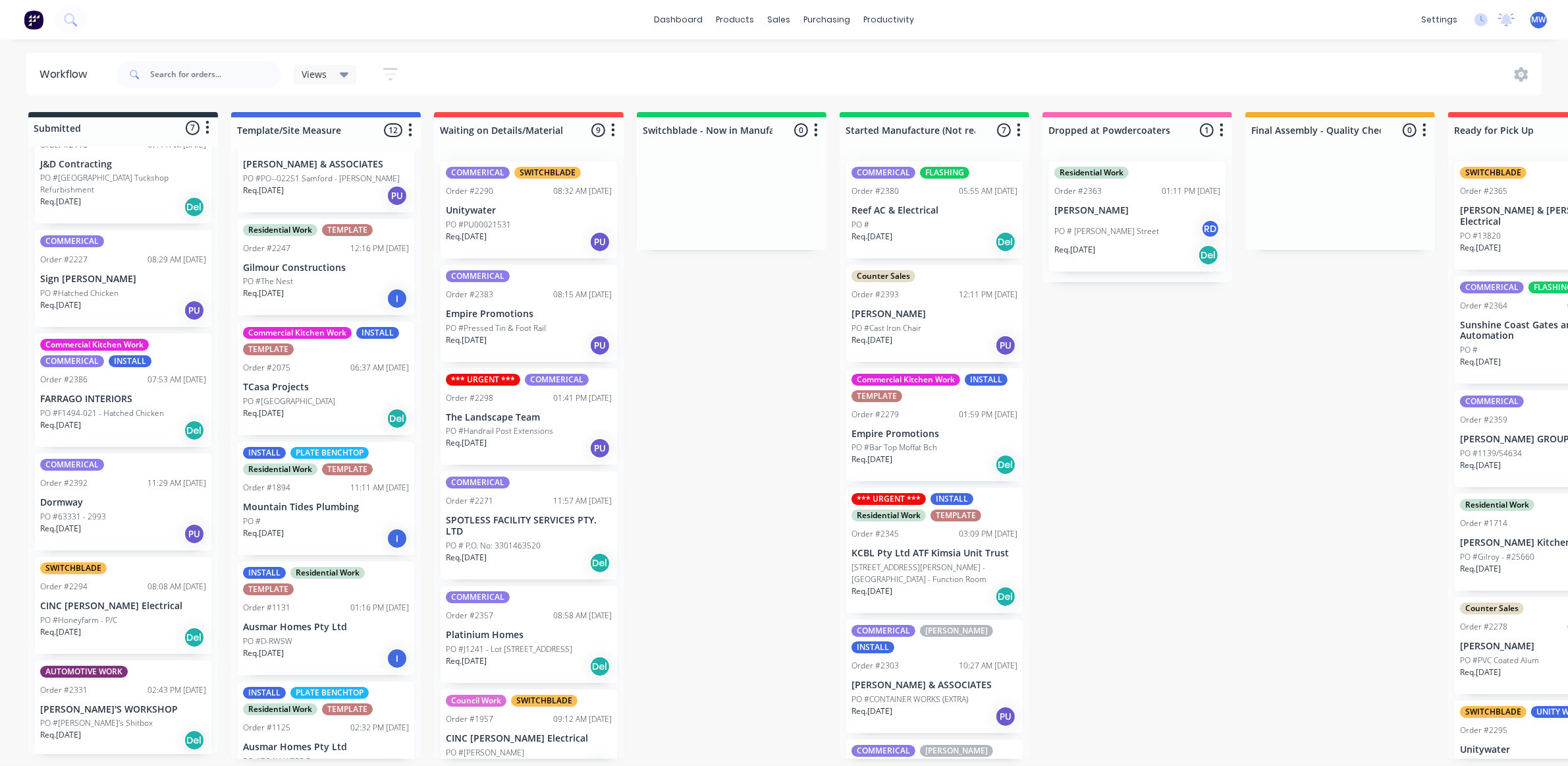
scroll to position [5, 0]
click at [542, 464] on div "COMMERICAL SWITCHBLADE Order #2290 08:32 AM [DATE] Unitywater PO #PU00021531 Re…" at bounding box center [529, 455] width 190 height 608
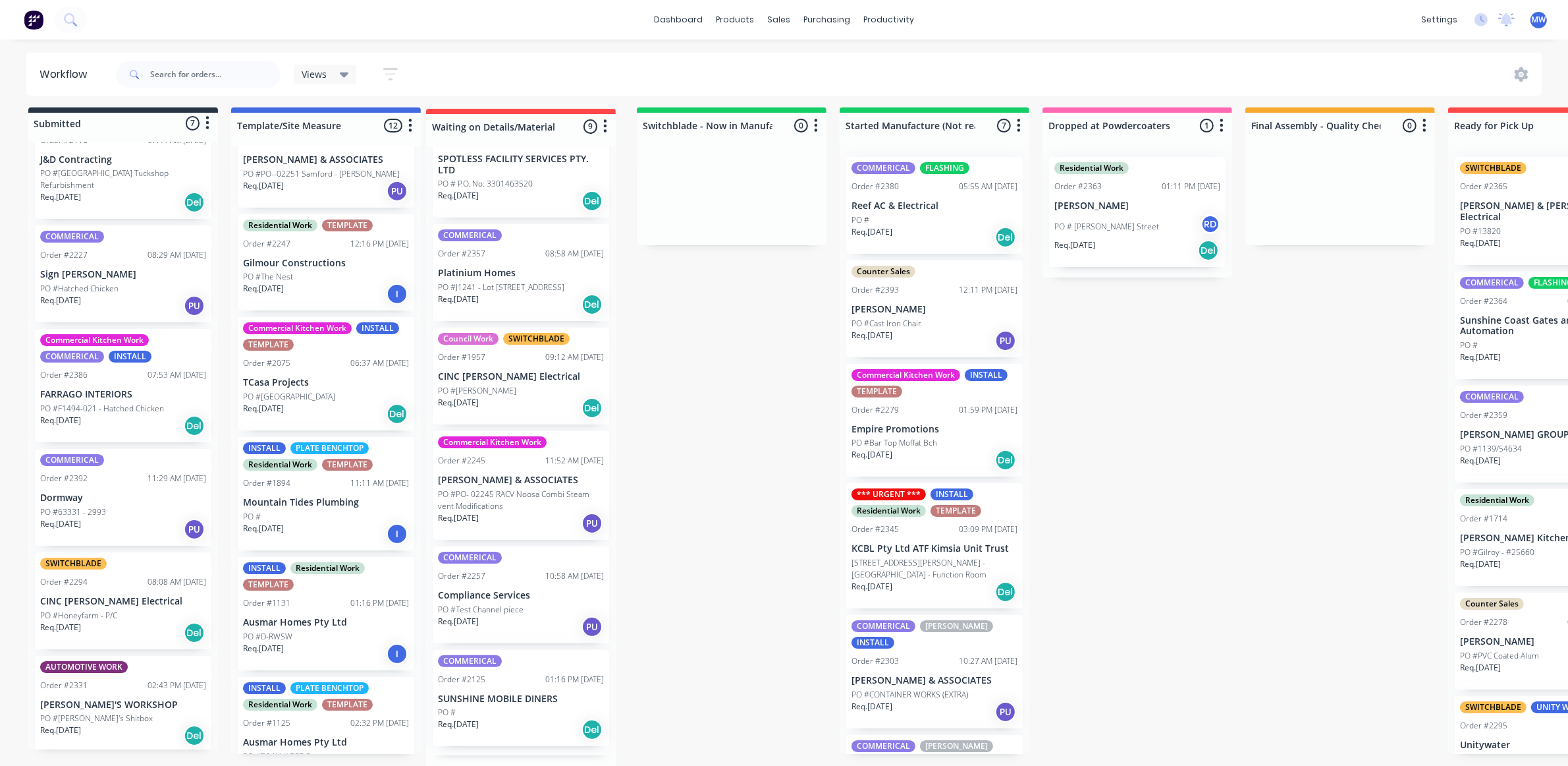
scroll to position [4, 0]
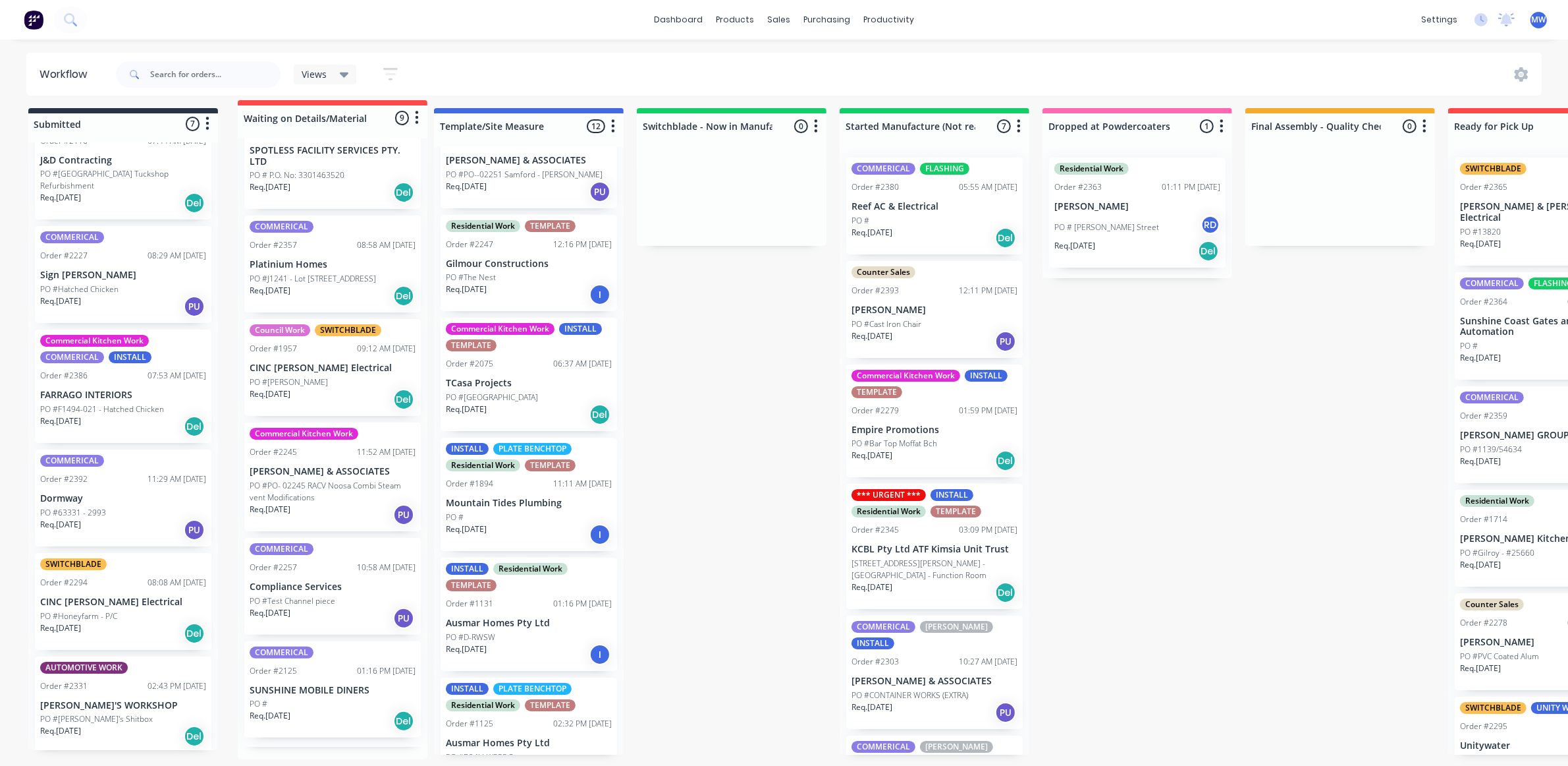
drag, startPoint x: 575, startPoint y: 114, endPoint x: 375, endPoint y: 107, distance: 200.1
click at [375, 107] on div "Workflow Views Save new view None (Default) edit SCSM - MAIN edit SUNCOAST MAIN…" at bounding box center [784, 392] width 1568 height 686
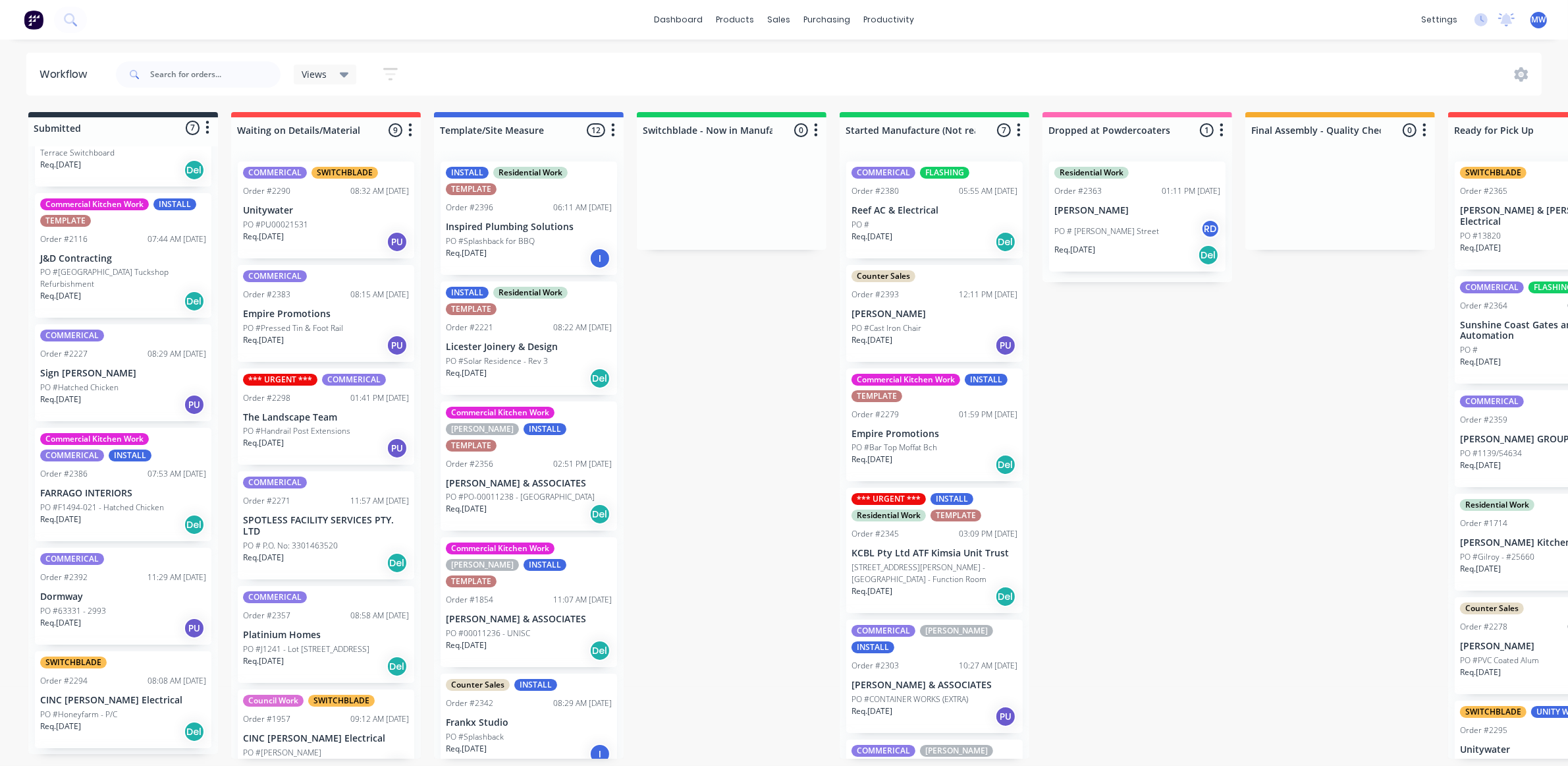
scroll to position [0, 0]
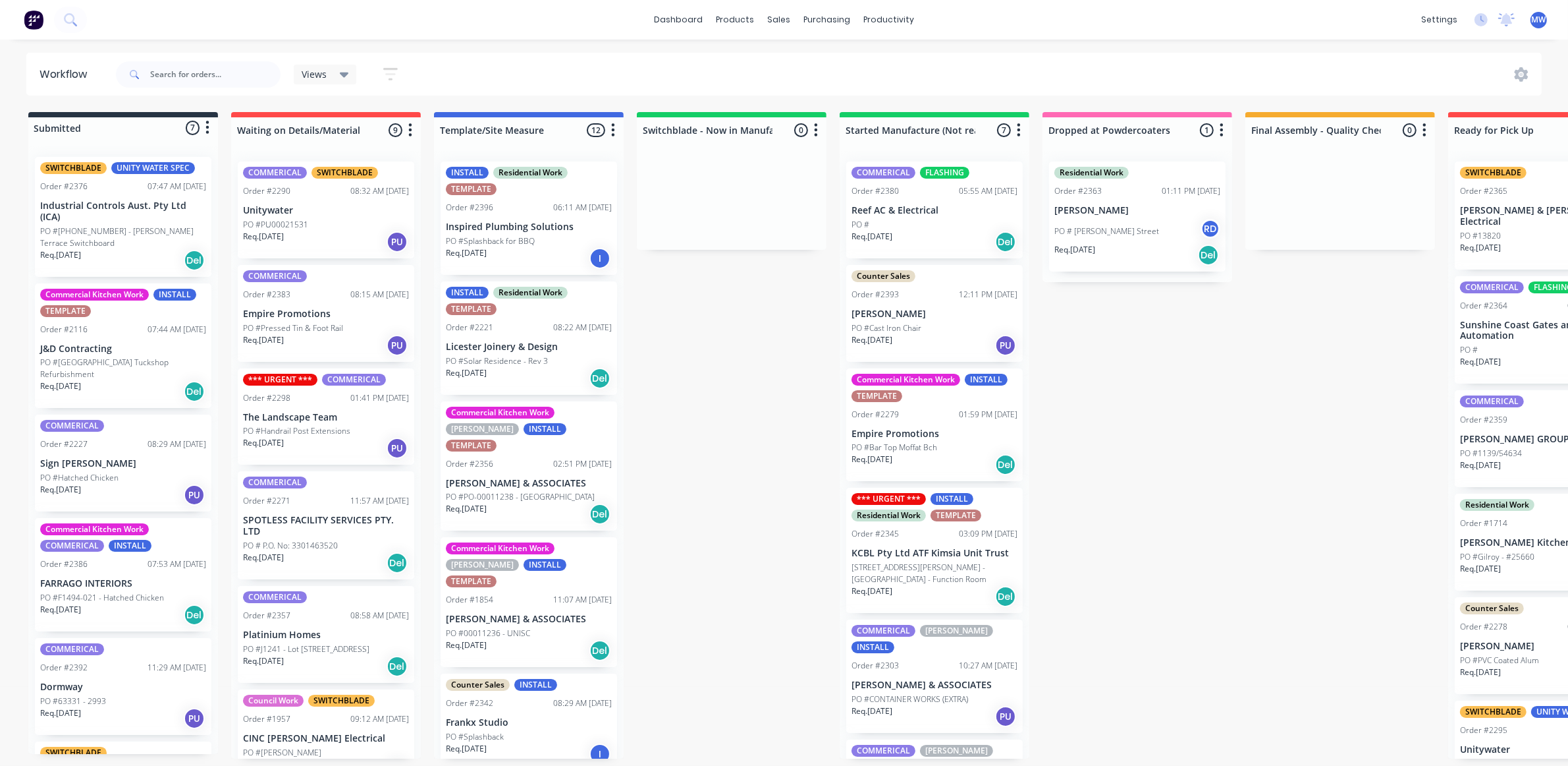
click at [714, 402] on div "Submitted 7 Status colour #273444 hex #273444 Save Cancel Summaries Total order…" at bounding box center [1088, 435] width 2197 height 647
click at [1190, 430] on div "Submitted 7 Status colour #273444 hex #273444 Save Cancel Summaries Total order…" at bounding box center [1088, 435] width 2197 height 647
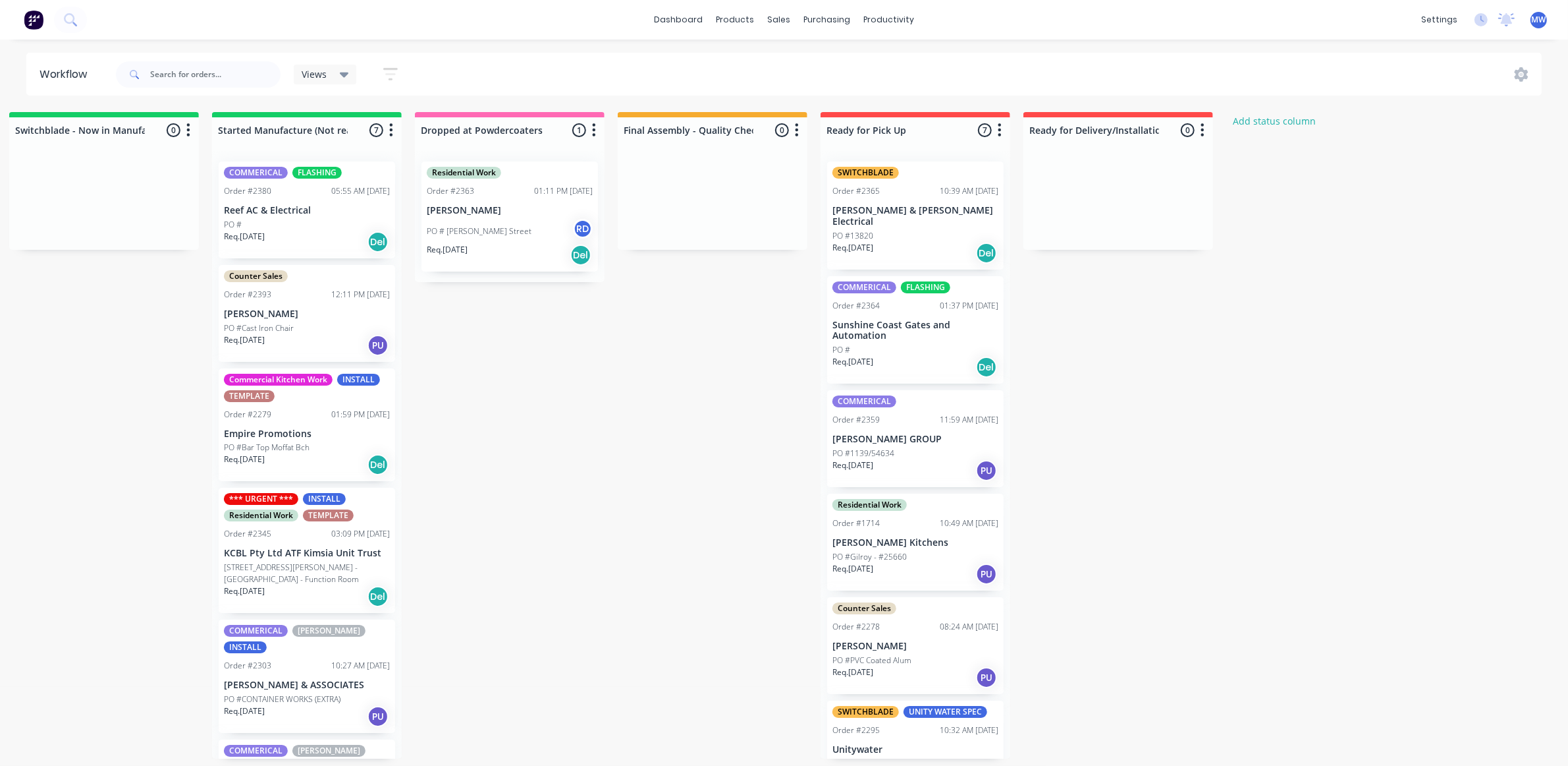
click at [941, 206] on p "[PERSON_NAME] & [PERSON_NAME] Electrical" at bounding box center [915, 215] width 166 height 22
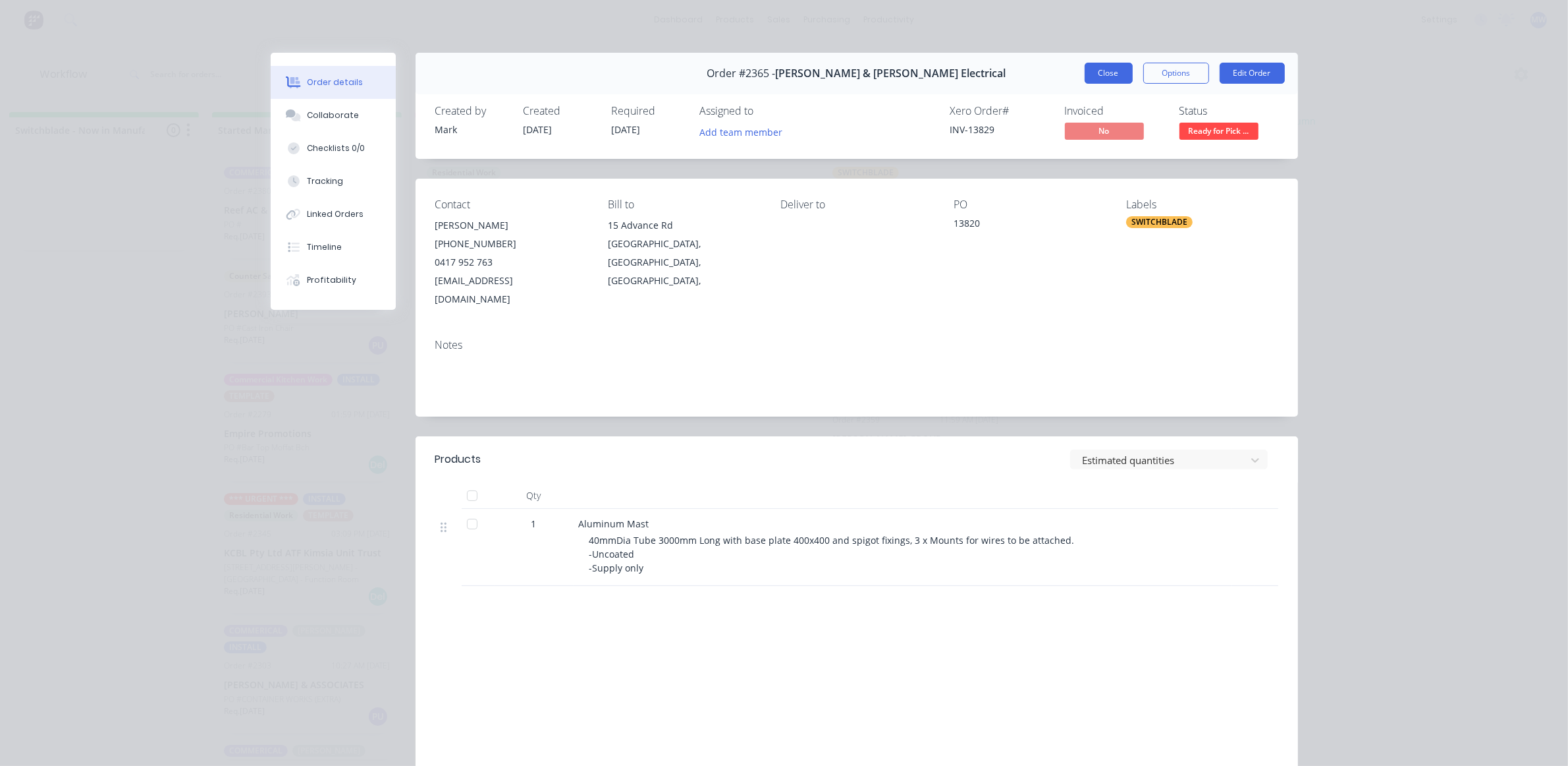
click at [1110, 75] on button "Close" at bounding box center [1110, 74] width 48 height 21
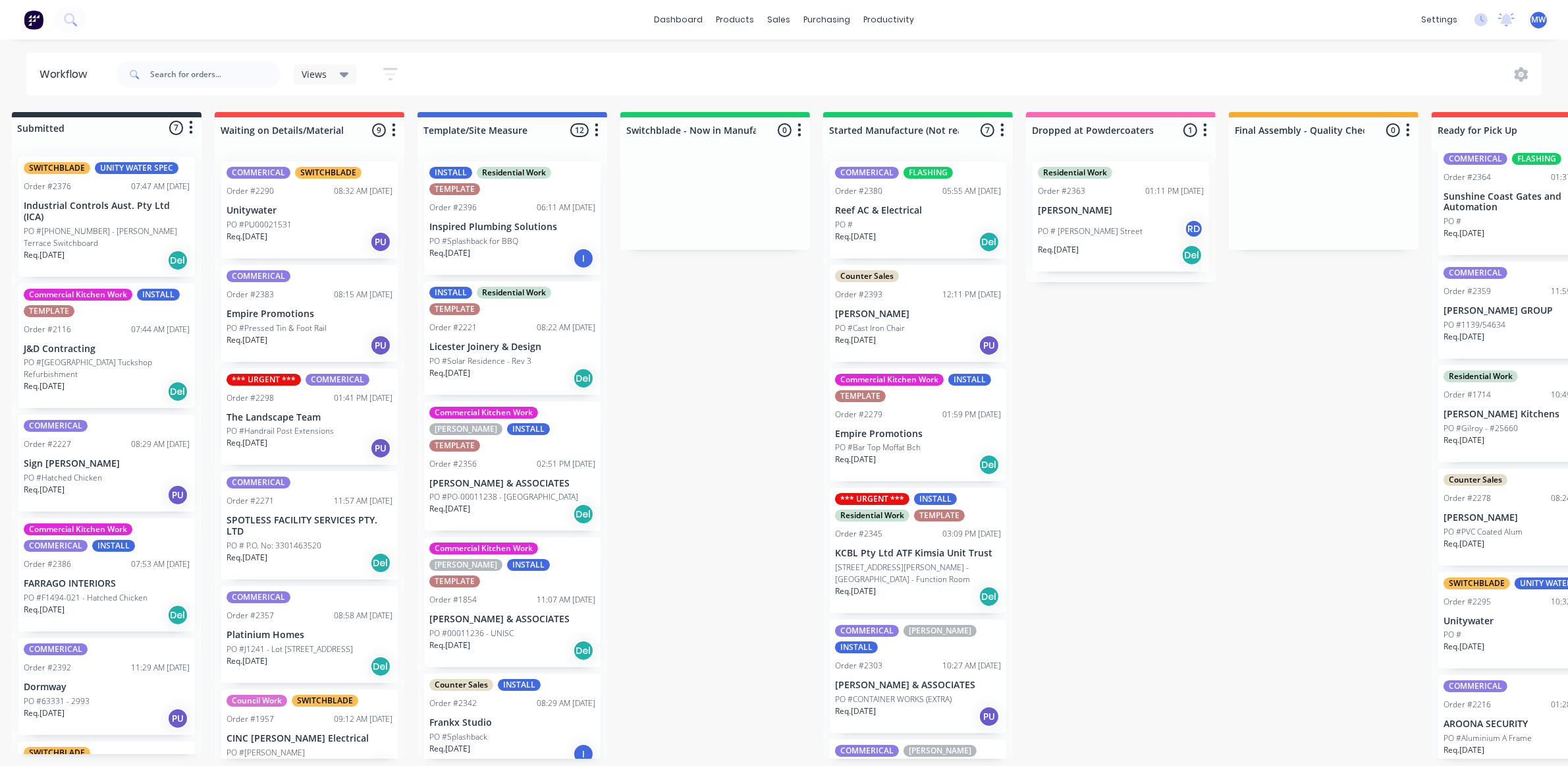
scroll to position [5, 0]
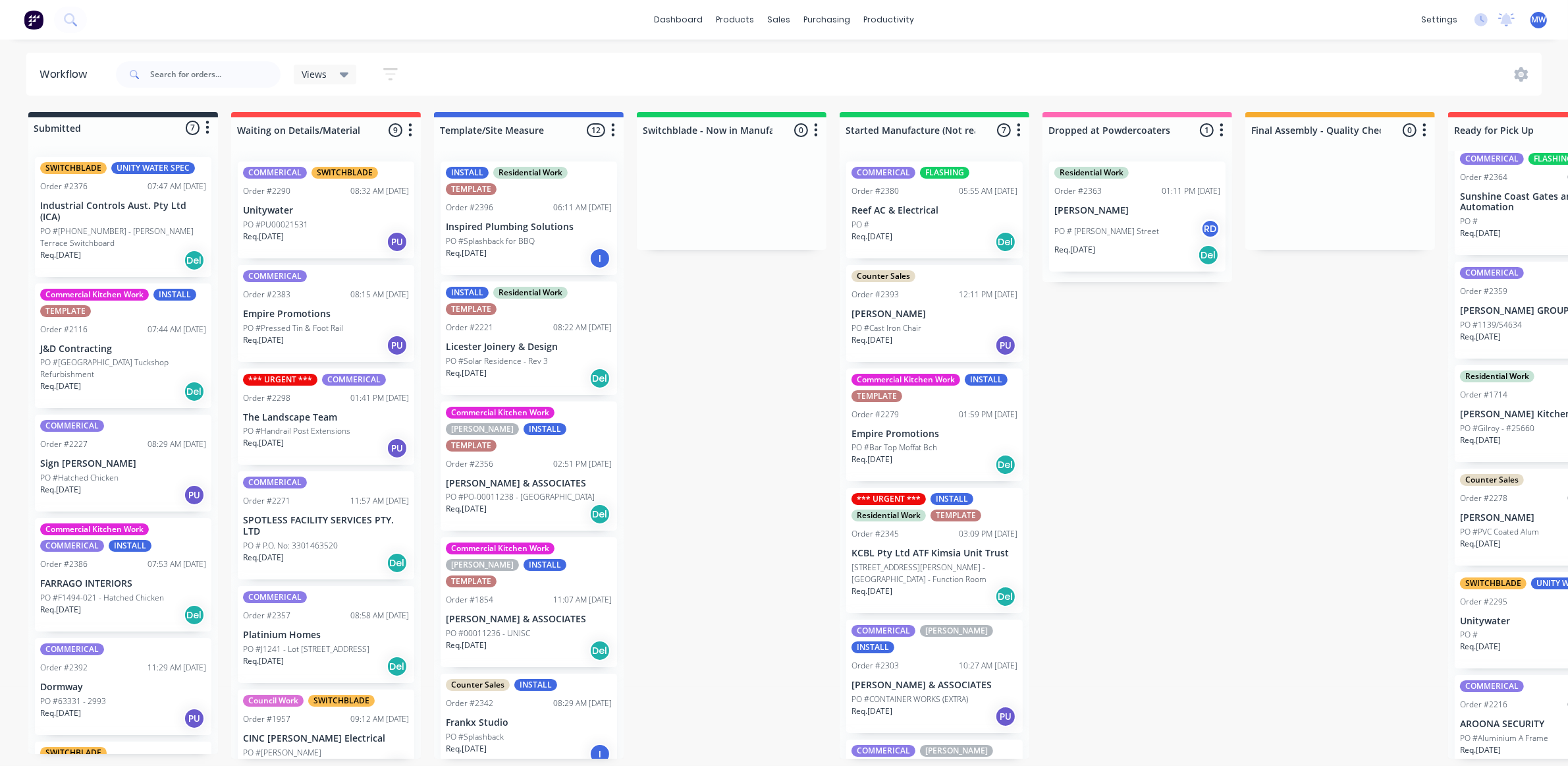
click at [690, 358] on div "Submitted 7 Status colour #273444 hex #273444 Save Cancel Summaries Total order…" at bounding box center [1088, 435] width 2197 height 647
click at [653, 305] on div "Submitted 7 Status colour #273444 hex #273444 Save Cancel Summaries Total order…" at bounding box center [1088, 435] width 2197 height 647
click at [817, 63] on div "Sales Orders" at bounding box center [829, 69] width 54 height 12
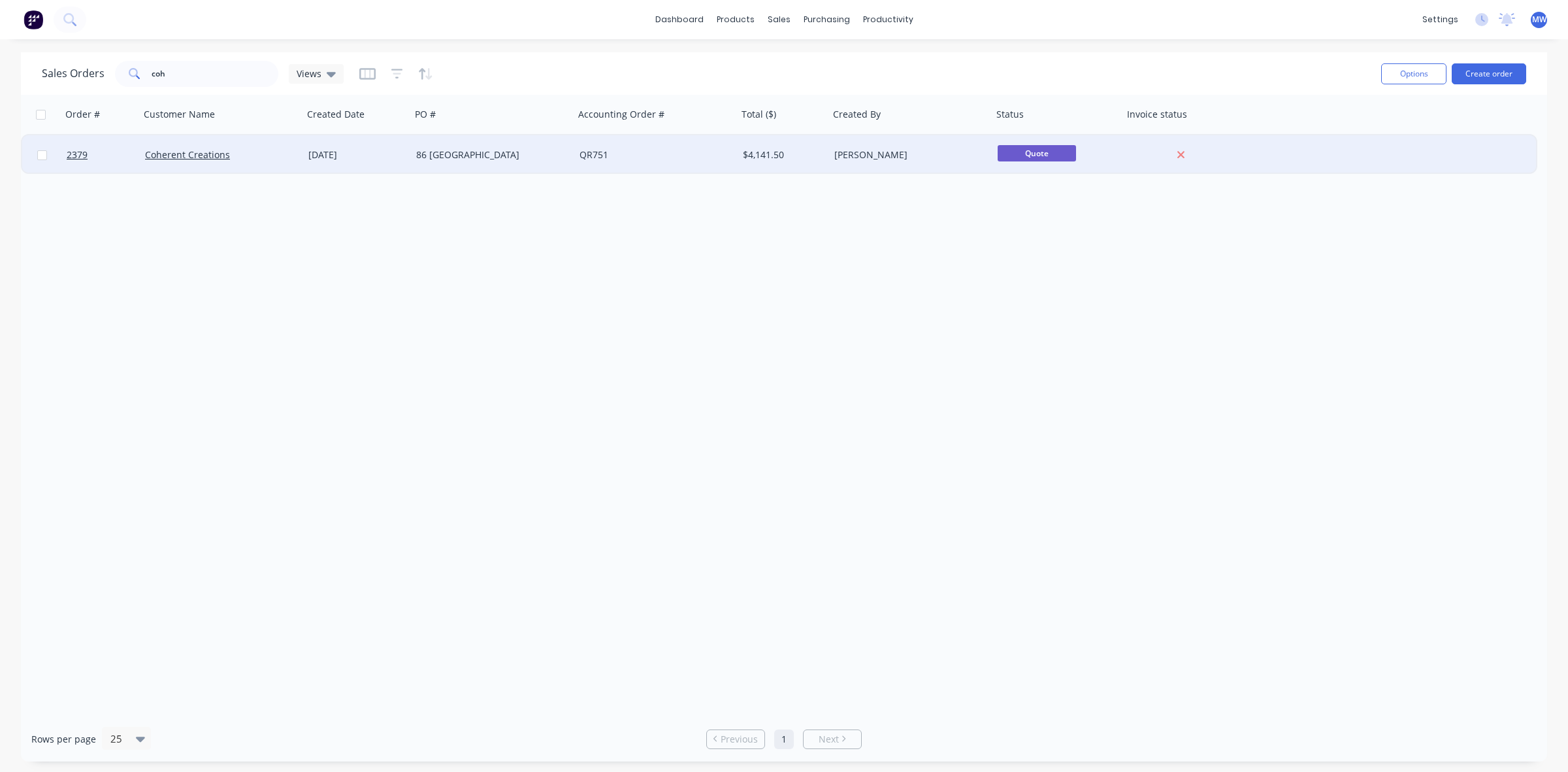
click at [576, 161] on div "QR751" at bounding box center [656, 155] width 163 height 39
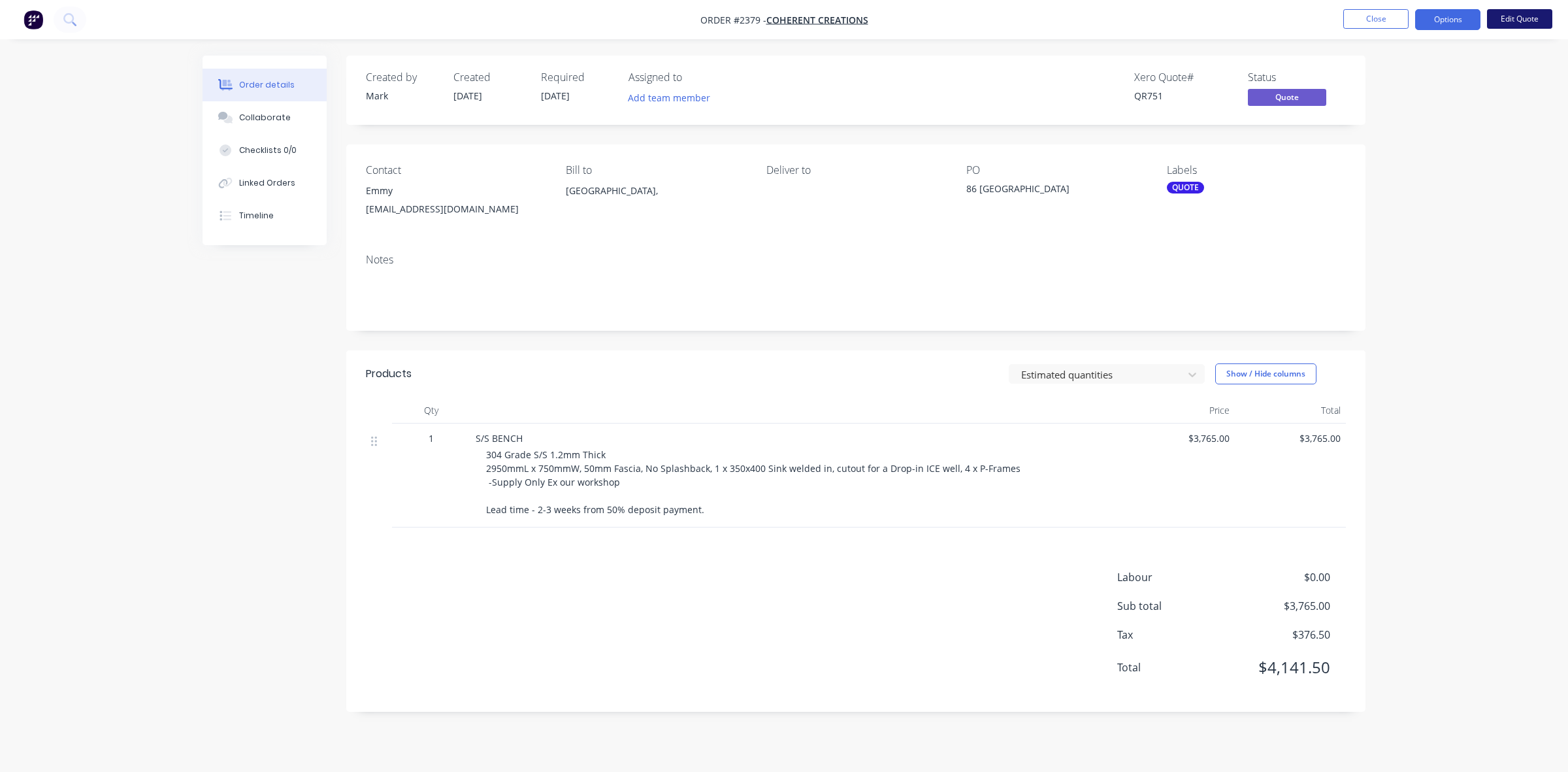
click at [1523, 20] on button "Edit Quote" at bounding box center [1520, 19] width 65 height 19
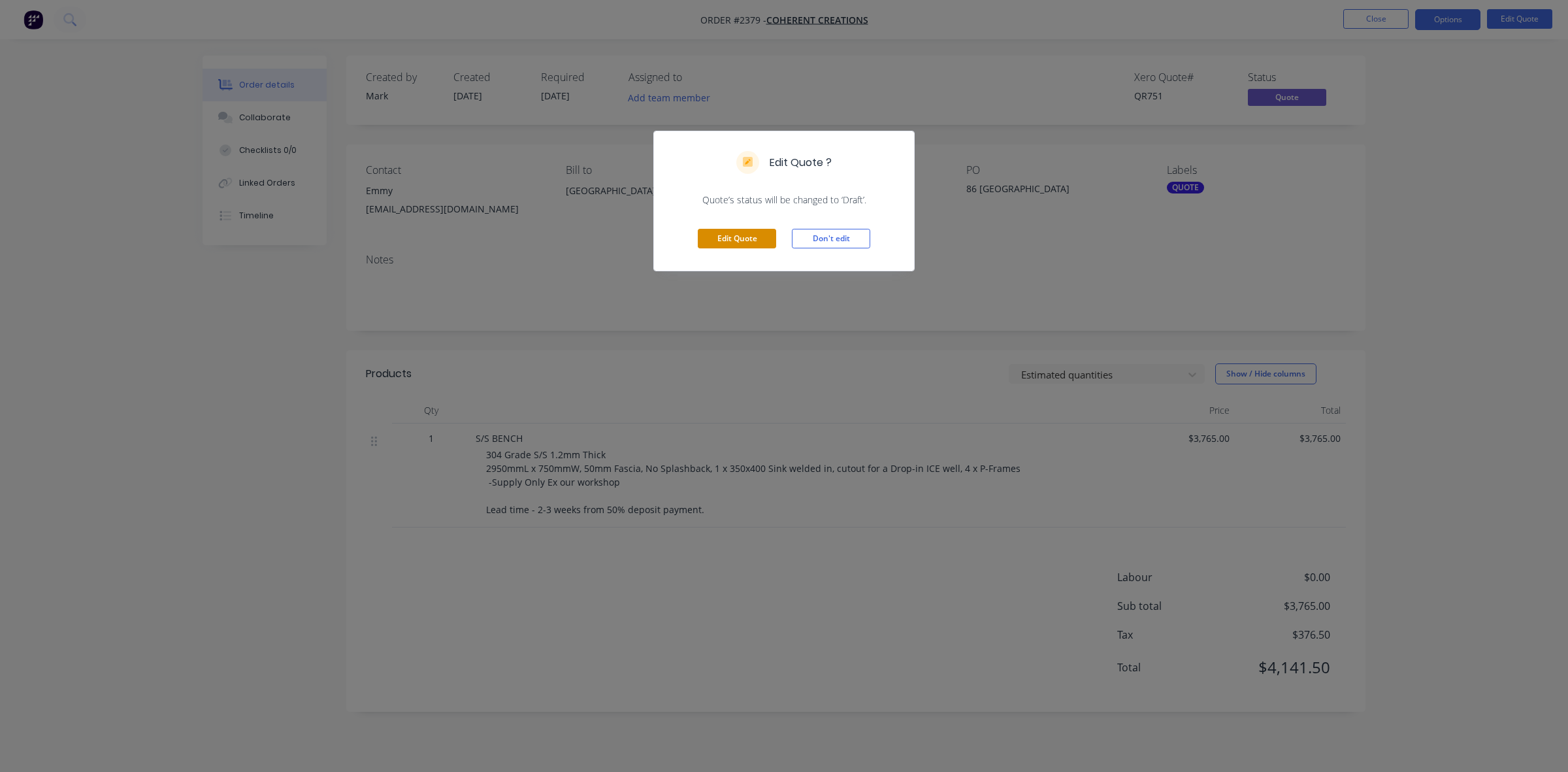
click at [736, 229] on div "Edit Quote Don't edit" at bounding box center [784, 238] width 261 height 64
click at [738, 237] on button "Edit Quote" at bounding box center [737, 238] width 79 height 19
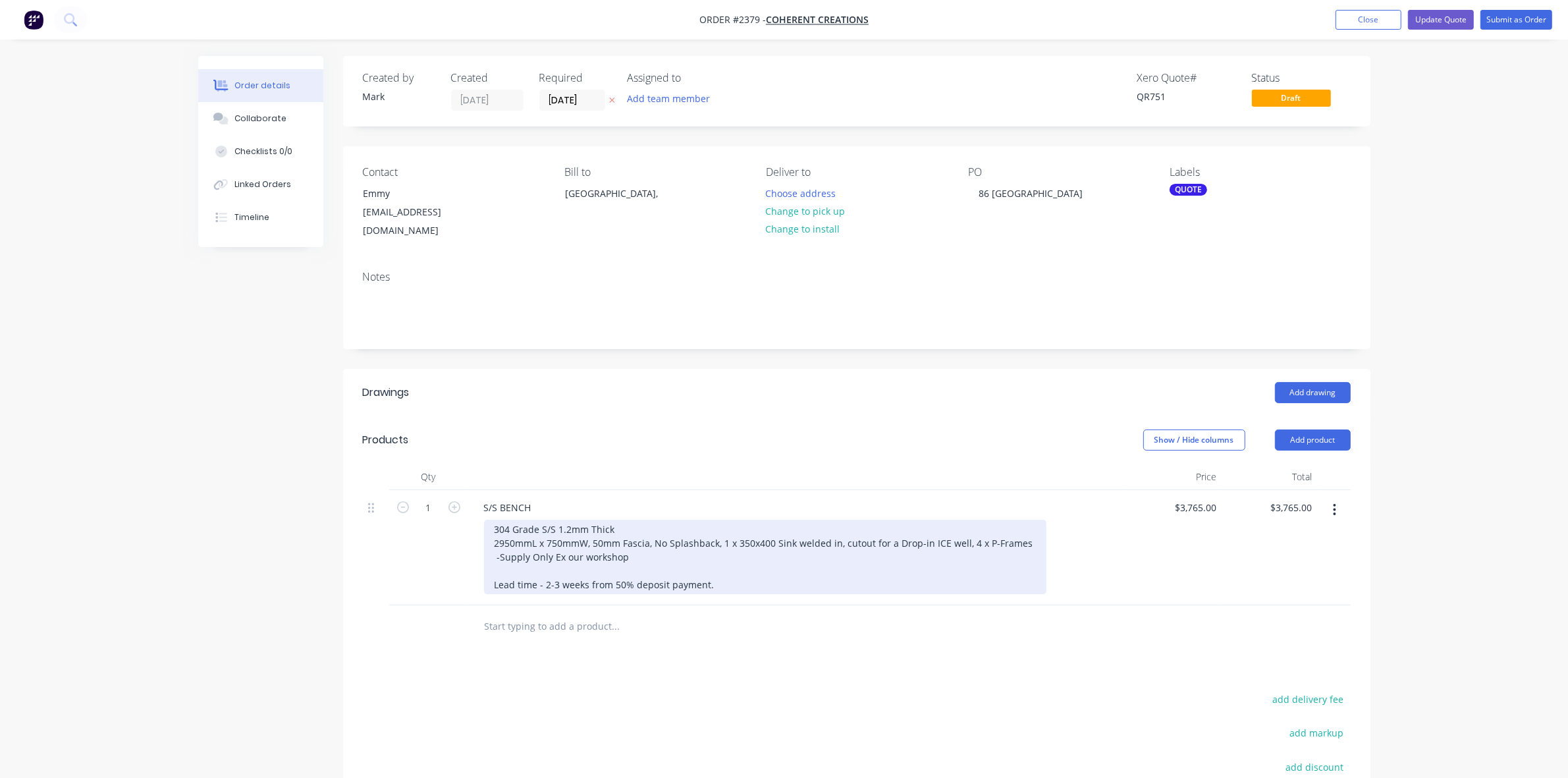
click at [831, 550] on div "304 Grade S/S 1.2mm Thick 2950mmL x 750mmW, 50mm Fascia, No Splashback, 1 x 350…" at bounding box center [766, 556] width 562 height 75
drag, startPoint x: 842, startPoint y: 525, endPoint x: 969, endPoint y: 530, distance: 127.1
click at [969, 530] on div "304 Grade S/S 1.2mm Thick 2950mmL x 750mmW, 50mm Fascia, No Splashback, 1 x 350…" at bounding box center [766, 556] width 562 height 75
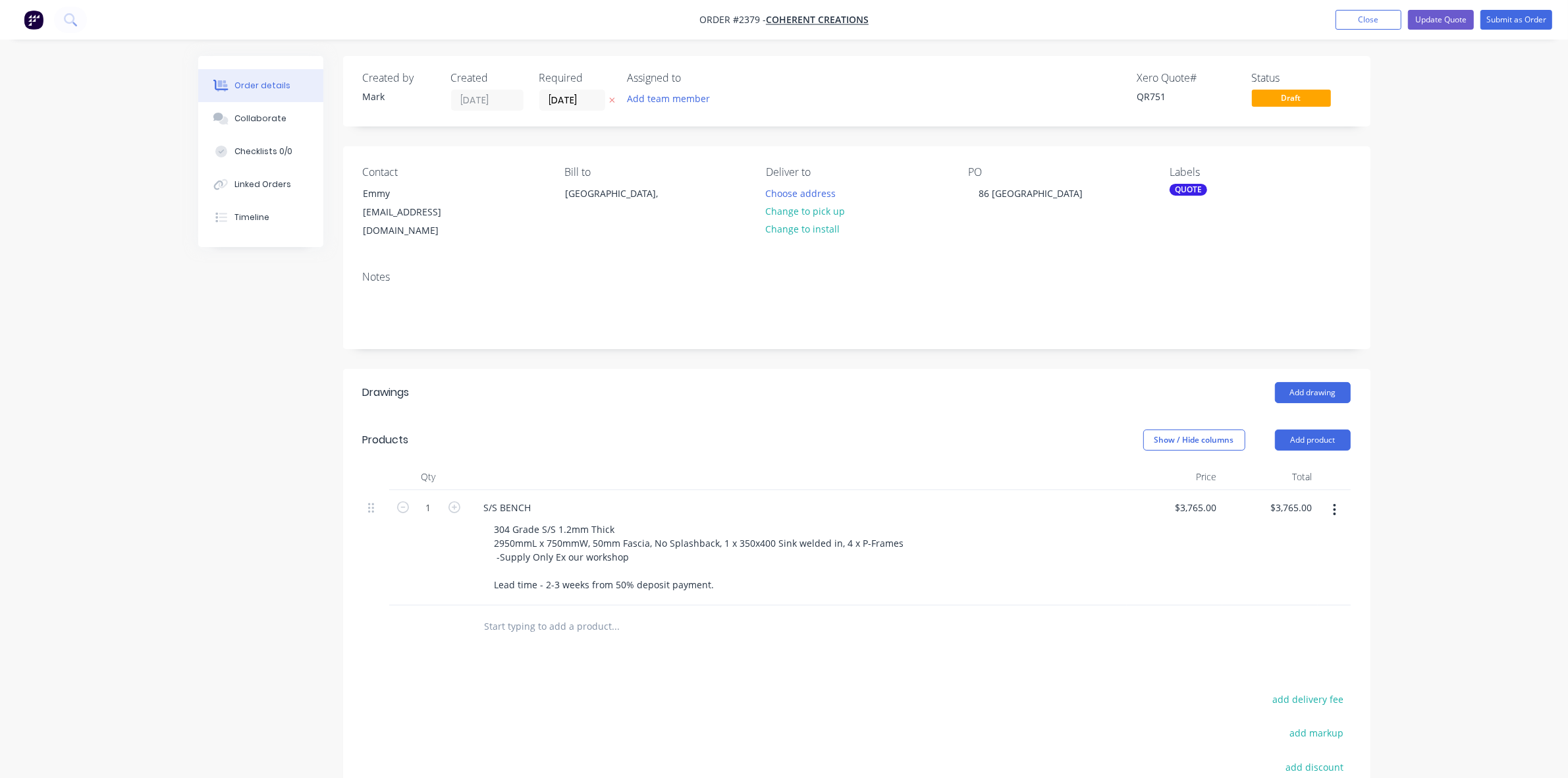
click at [1448, 501] on div "Order details Collaborate Checklists 0/0 Linked Orders Timeline Order details C…" at bounding box center [784, 478] width 1568 height 955
click at [1469, 159] on div "Order details Collaborate Checklists 0/0 Linked Orders Timeline Order details C…" at bounding box center [784, 478] width 1568 height 955
click at [1449, 10] on button "Update Quote" at bounding box center [1441, 19] width 66 height 19
